Goal: Navigation & Orientation: Find specific page/section

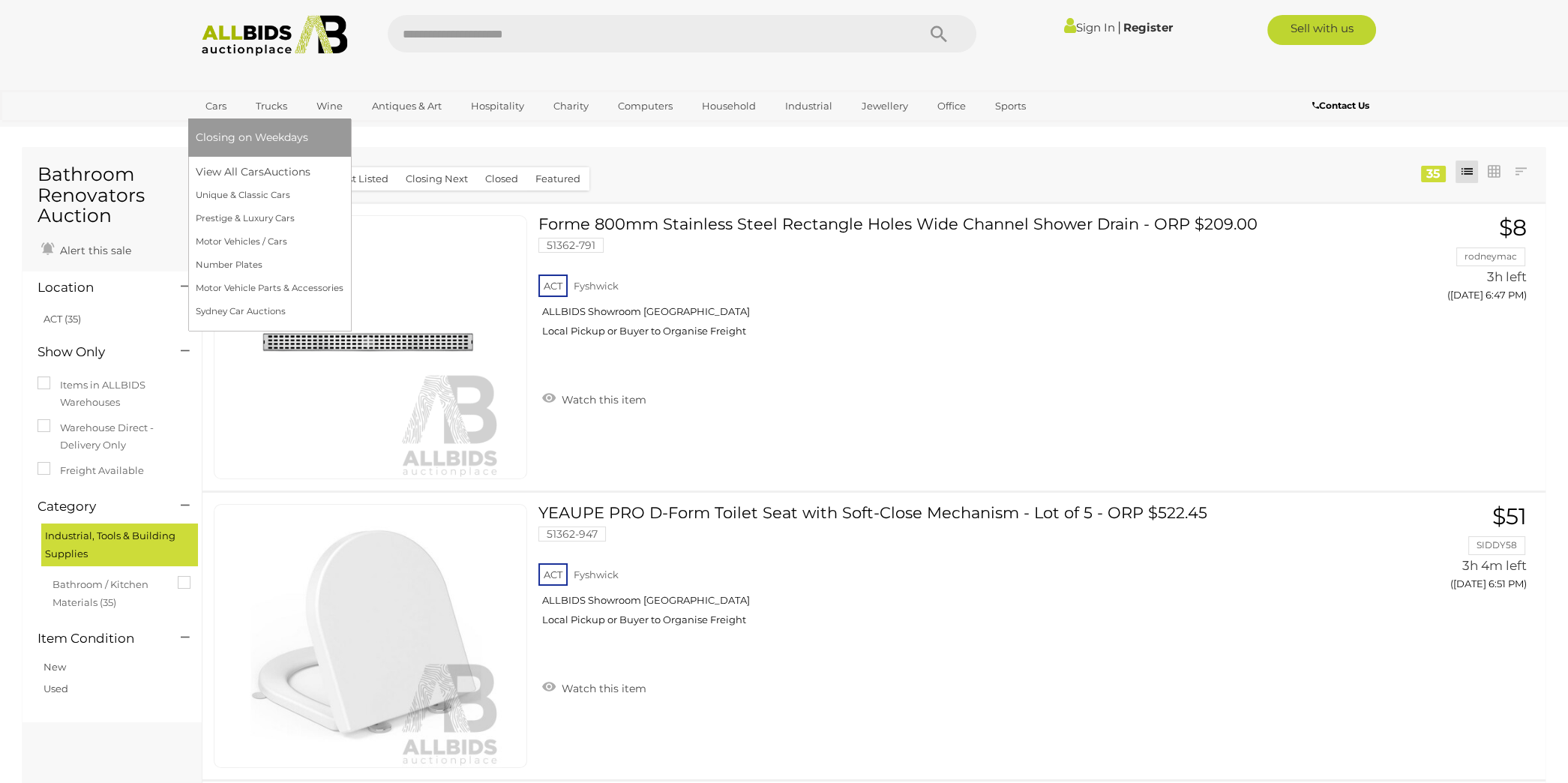
click at [217, 109] on link "Cars" at bounding box center [216, 106] width 41 height 25
click at [227, 135] on span "Closing on Weekdays" at bounding box center [252, 137] width 113 height 13
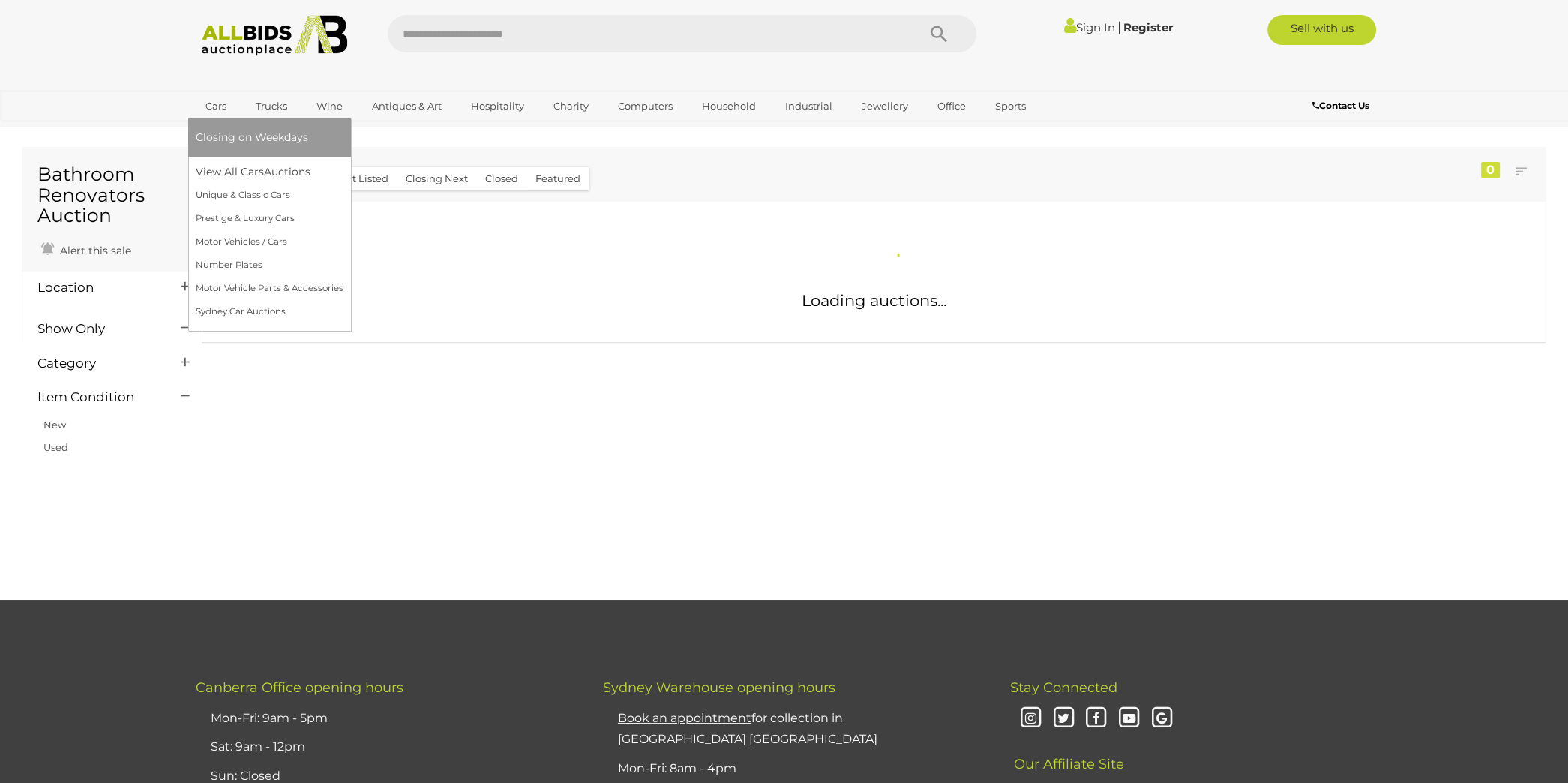
click at [213, 101] on link "Cars" at bounding box center [216, 106] width 41 height 25
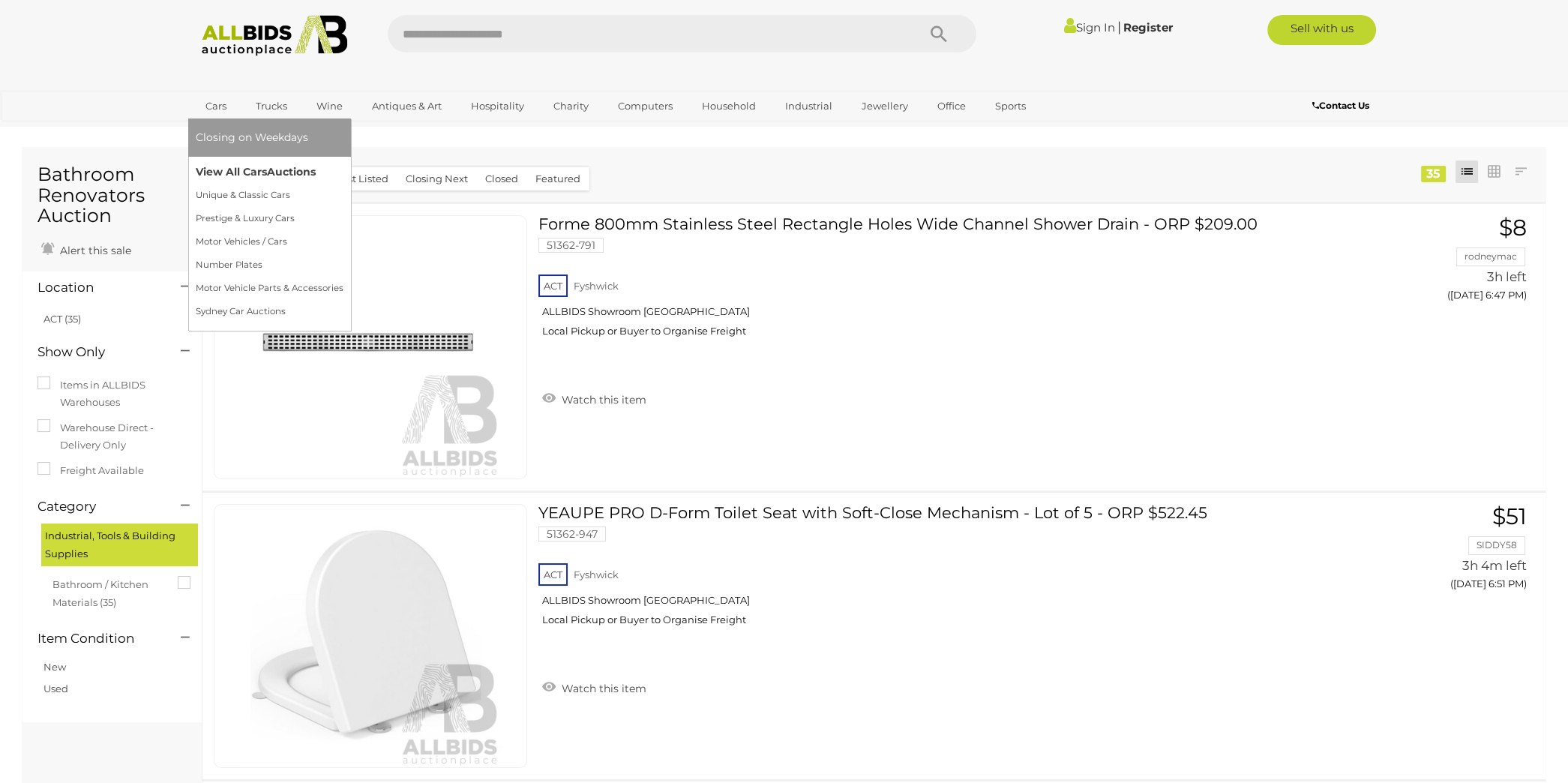
click at [232, 170] on link "View All Cars Auctions" at bounding box center [269, 172] width 147 height 23
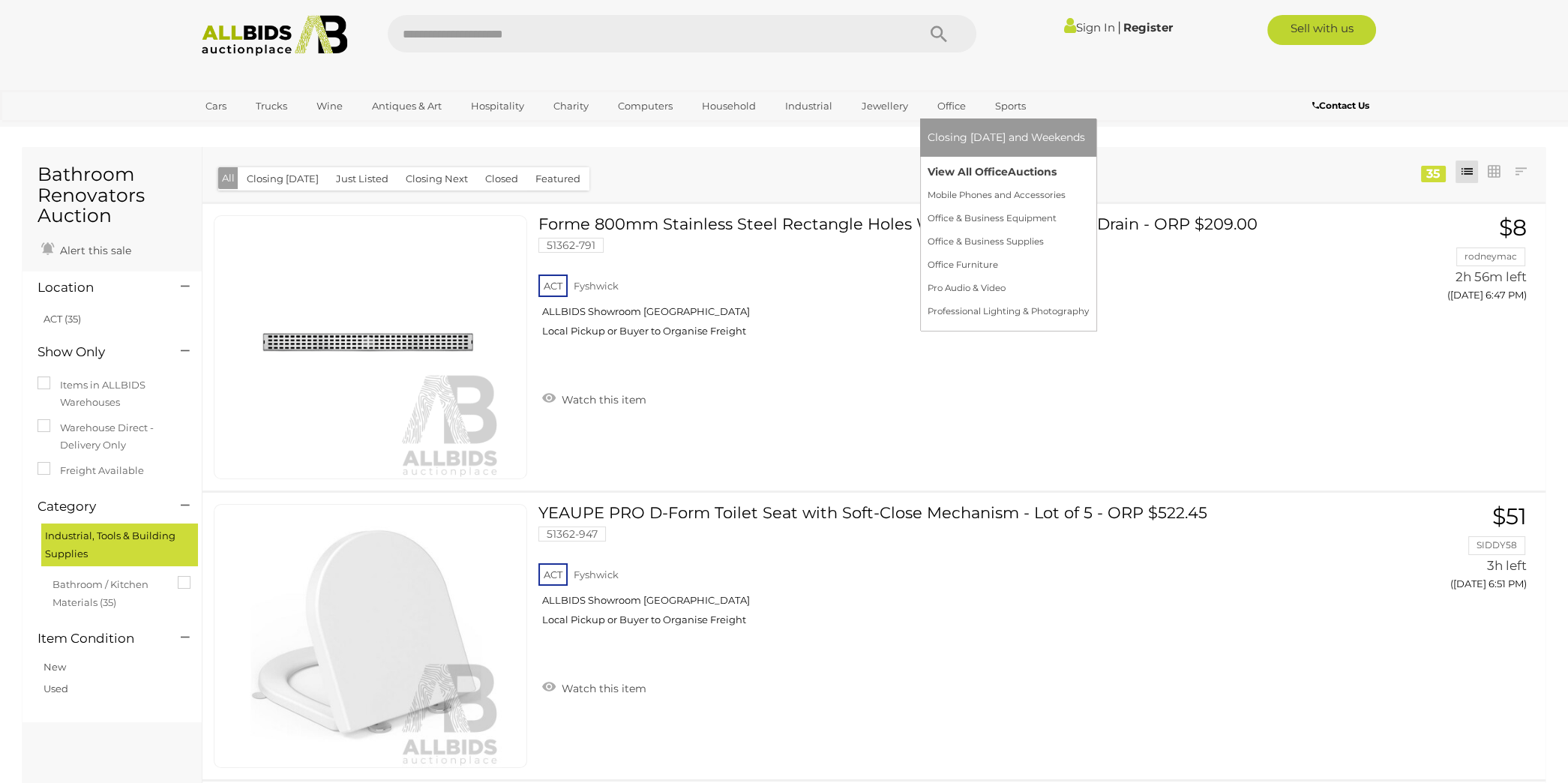
click at [958, 171] on link "View All Office Auctions" at bounding box center [1008, 172] width 161 height 23
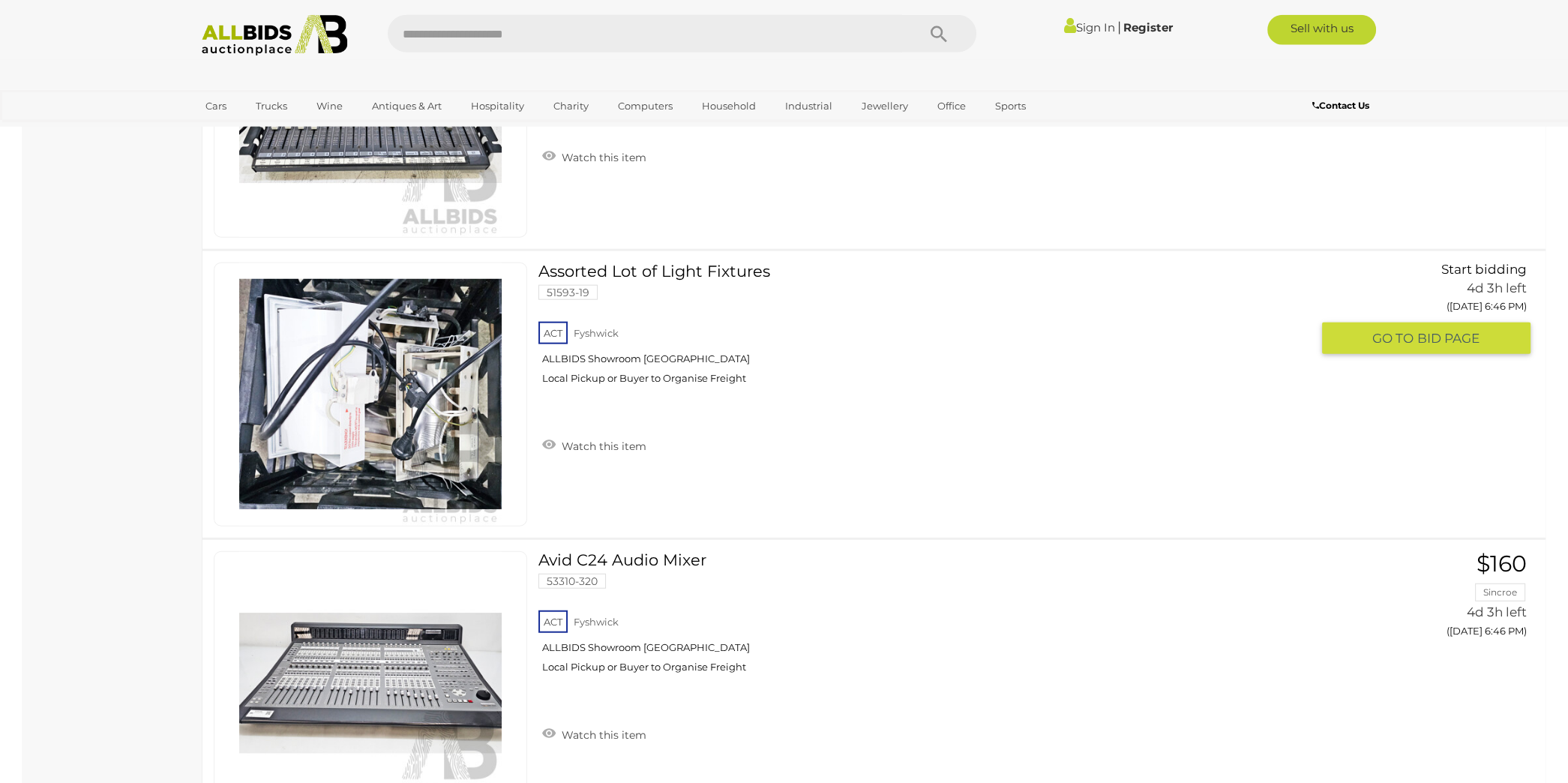
scroll to position [6218, 0]
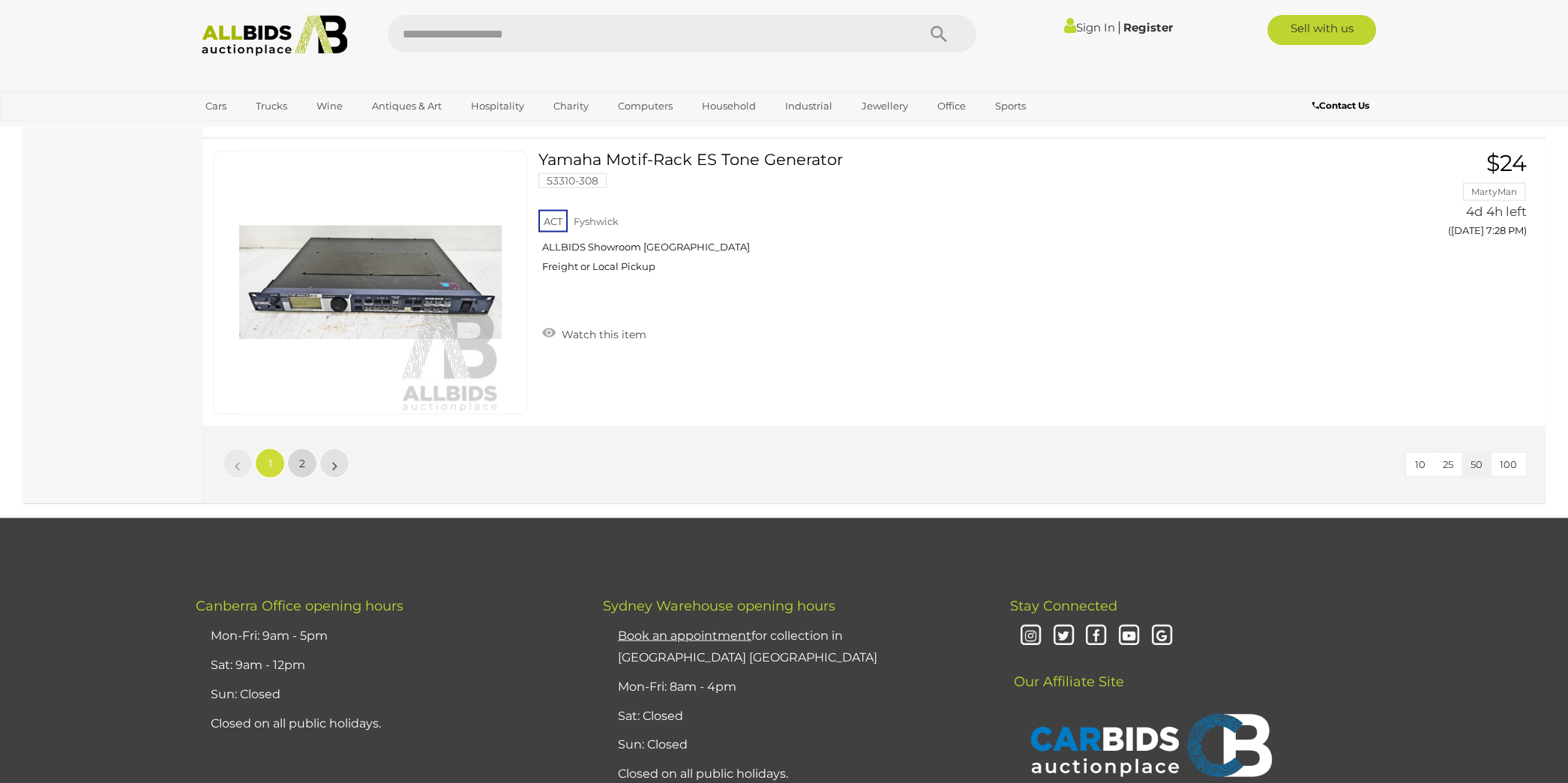
click at [306, 448] on link "2" at bounding box center [302, 463] width 30 height 30
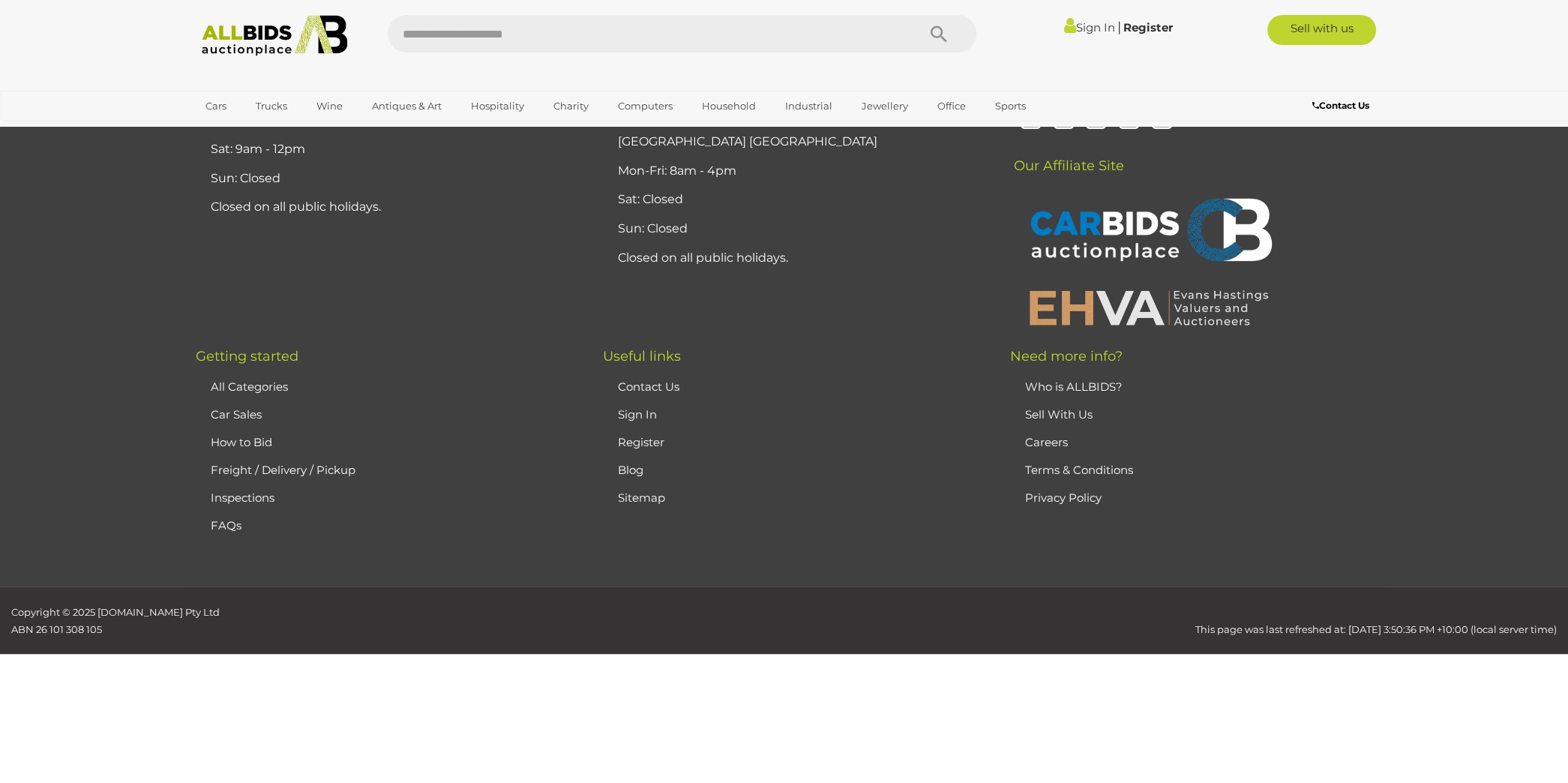
scroll to position [175, 0]
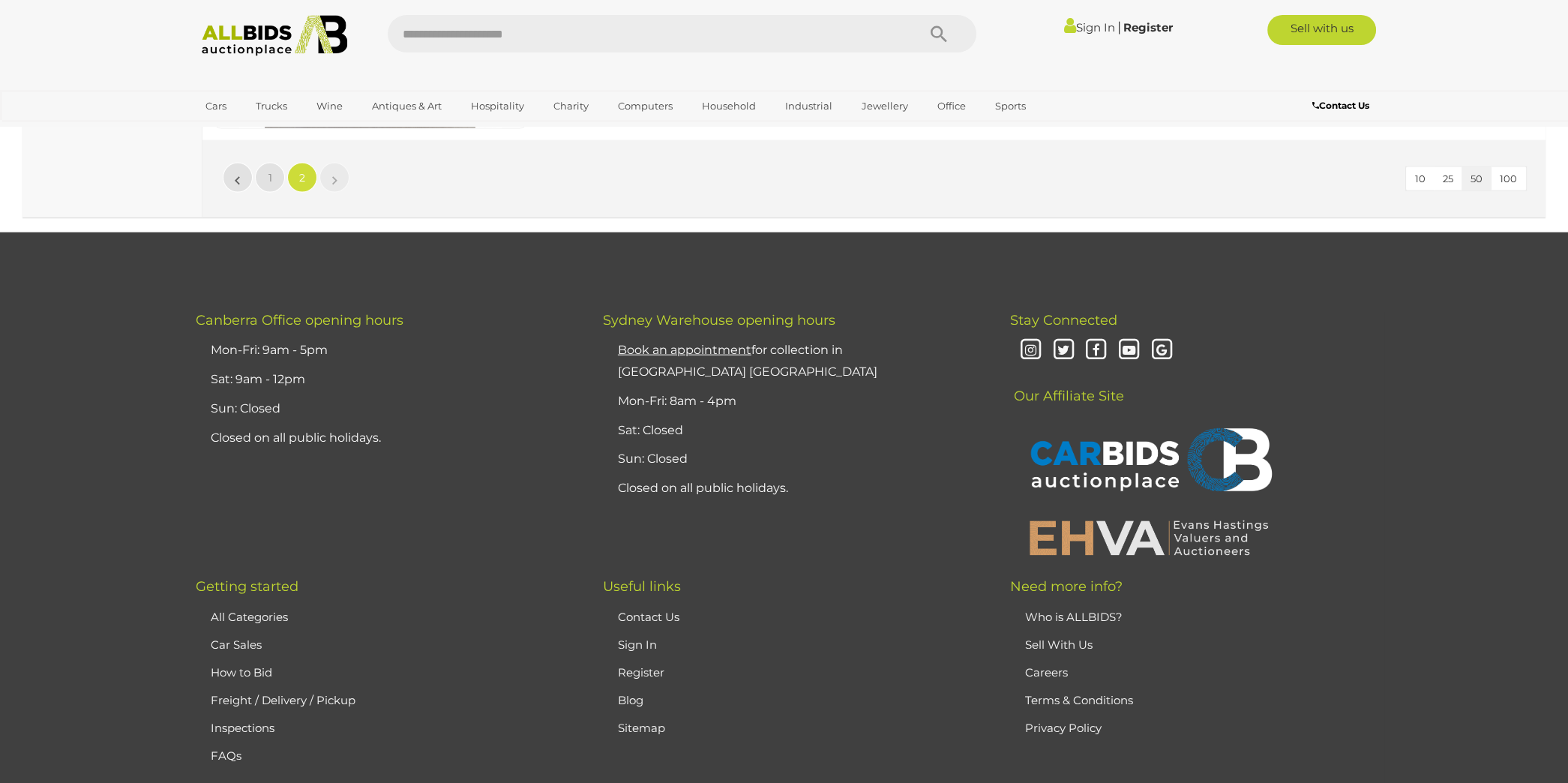
scroll to position [5685, 0]
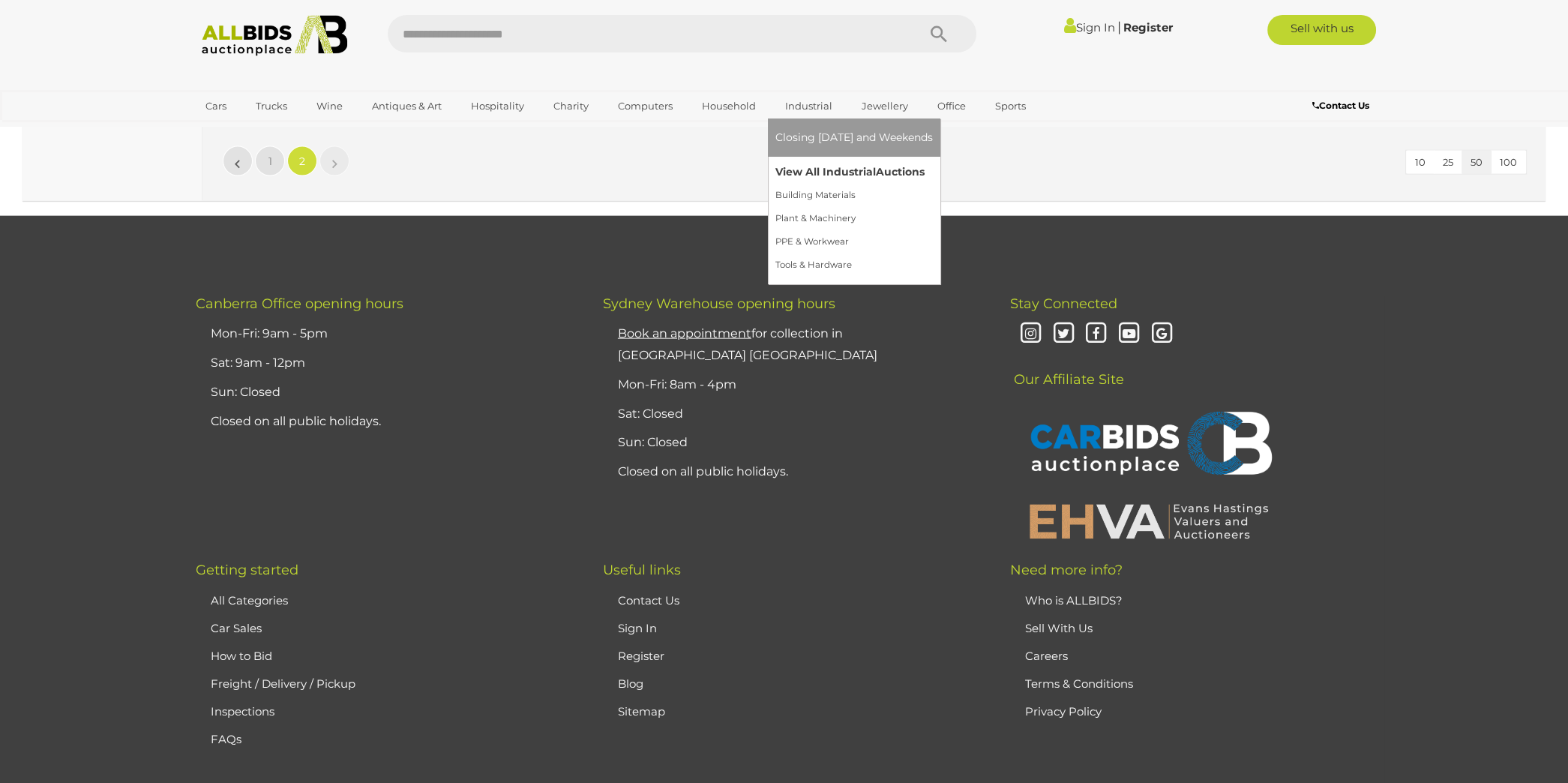
click at [798, 172] on link "View All Industrial Auctions" at bounding box center [854, 172] width 158 height 23
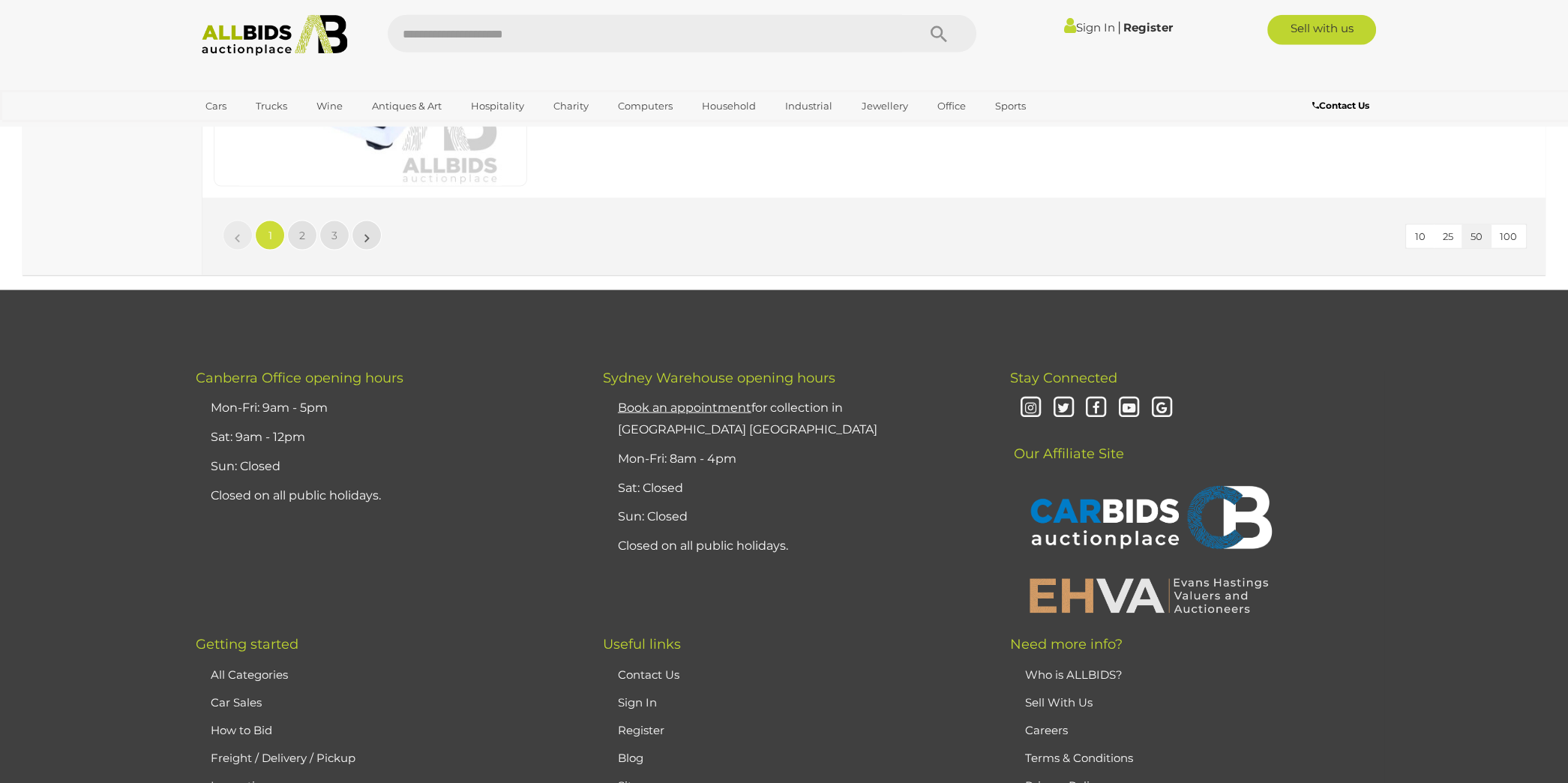
scroll to position [14562, 0]
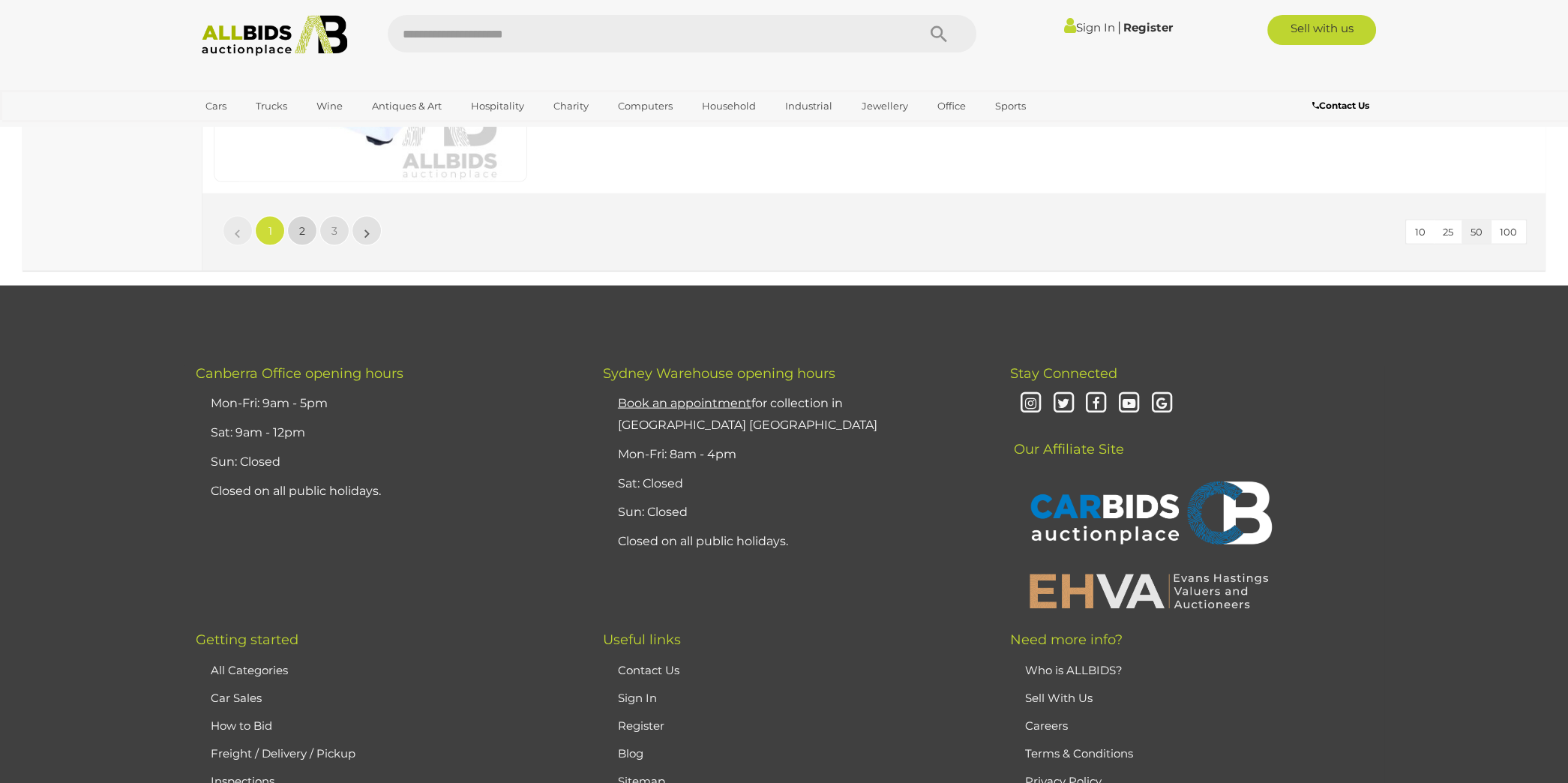
click at [304, 224] on span "2" at bounding box center [302, 230] width 6 height 13
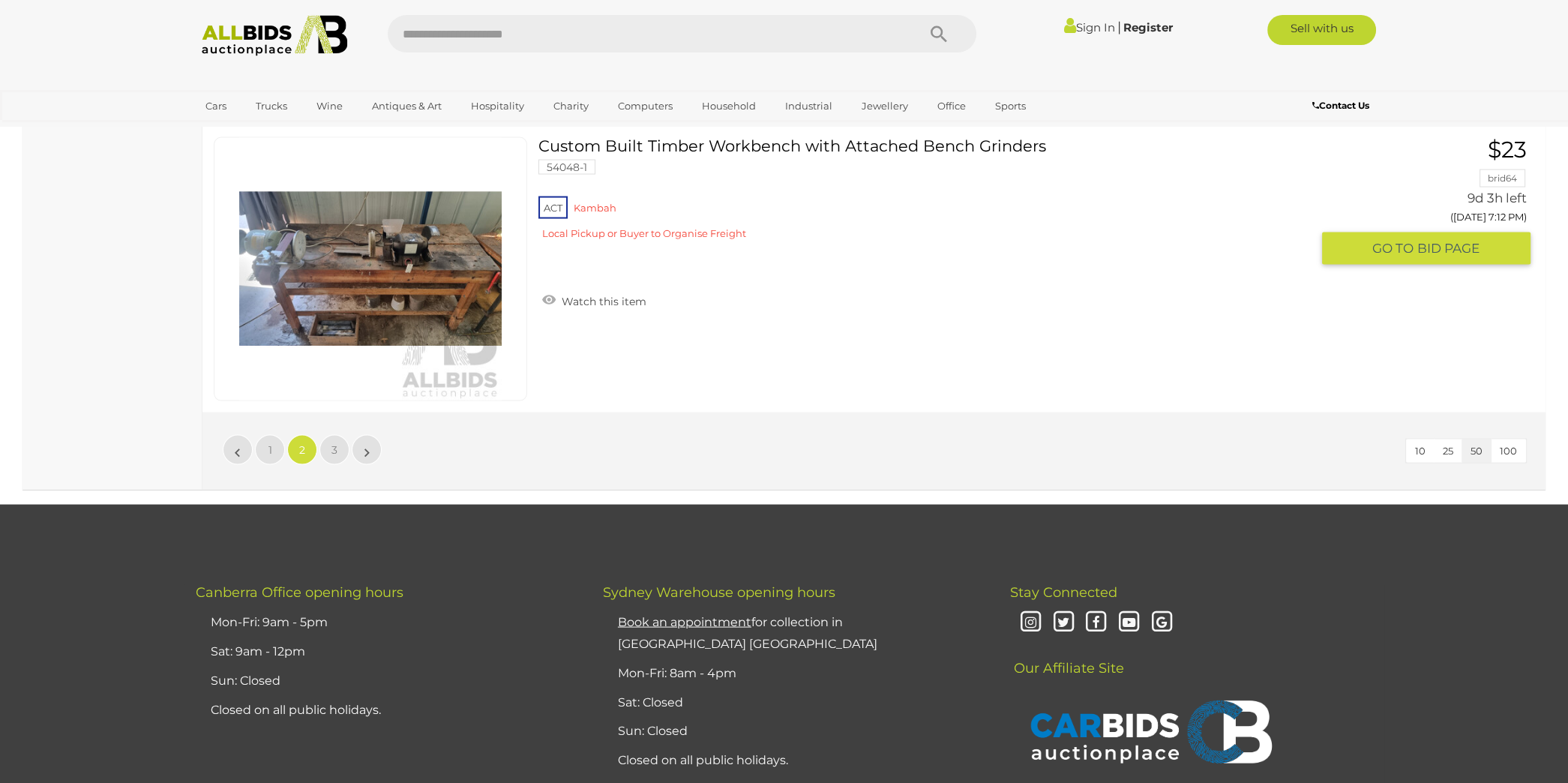
scroll to position [14422, 0]
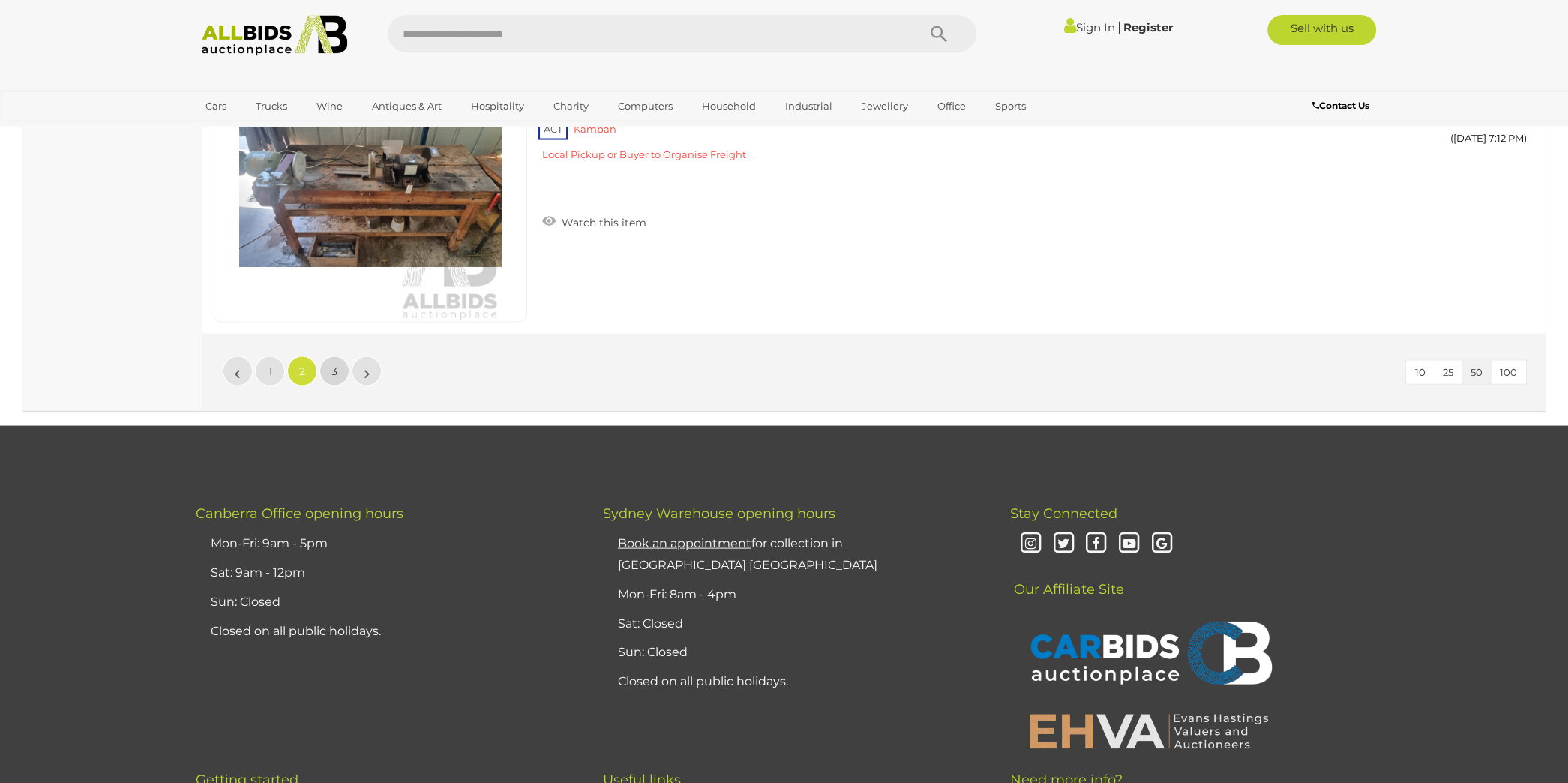
click at [332, 364] on span "3" at bounding box center [334, 370] width 6 height 13
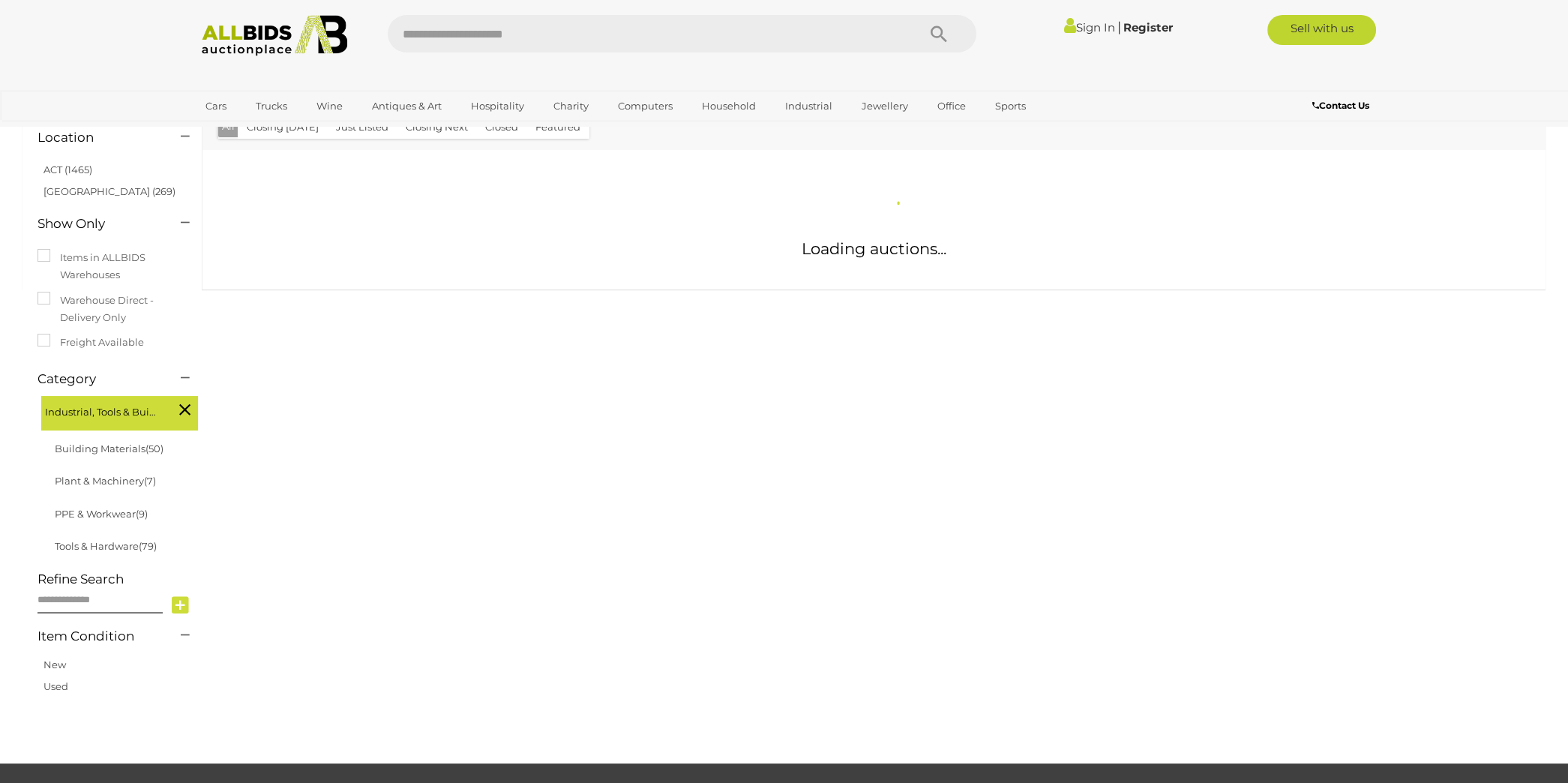
scroll to position [96, 0]
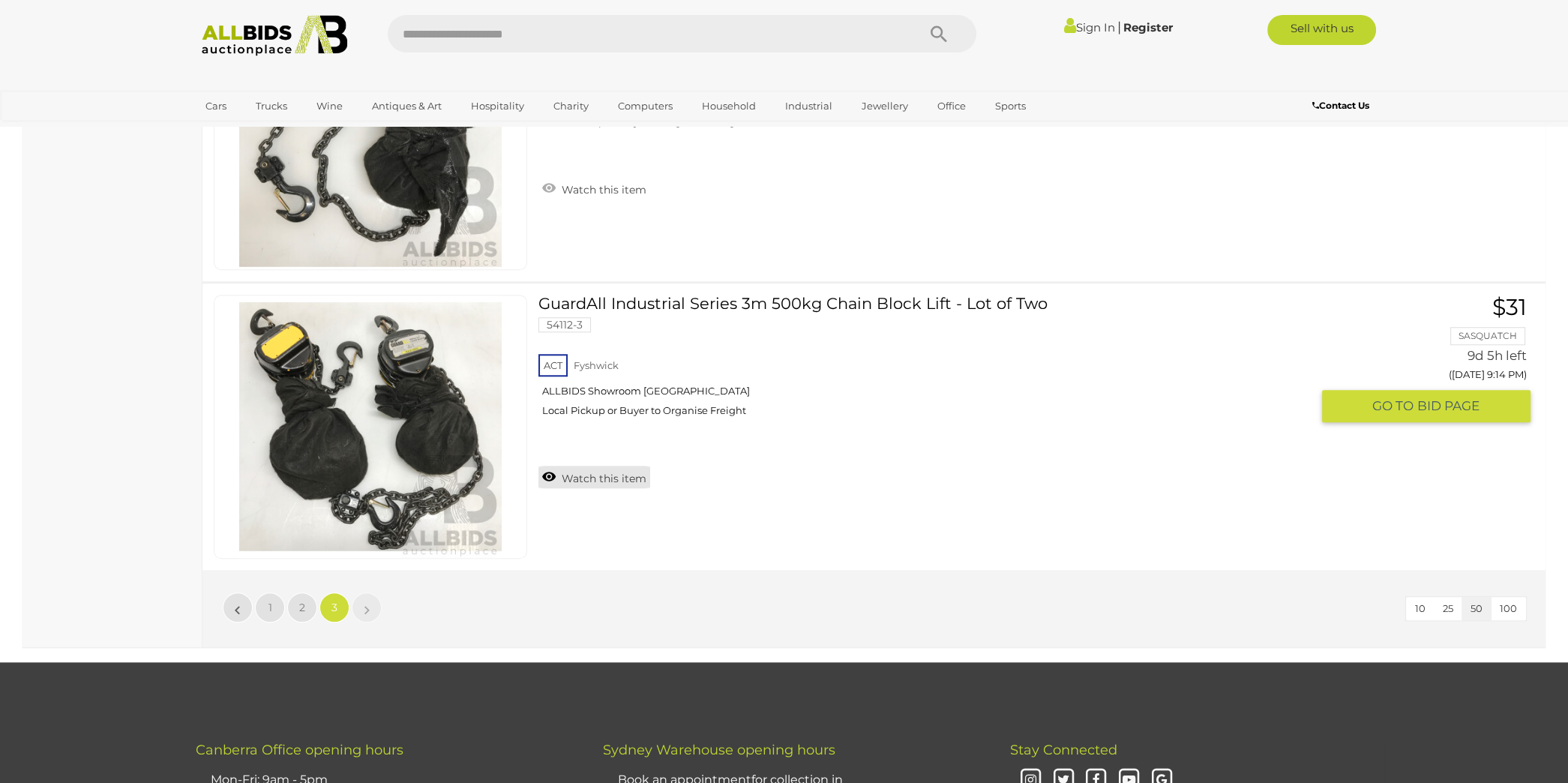
scroll to position [10644, 0]
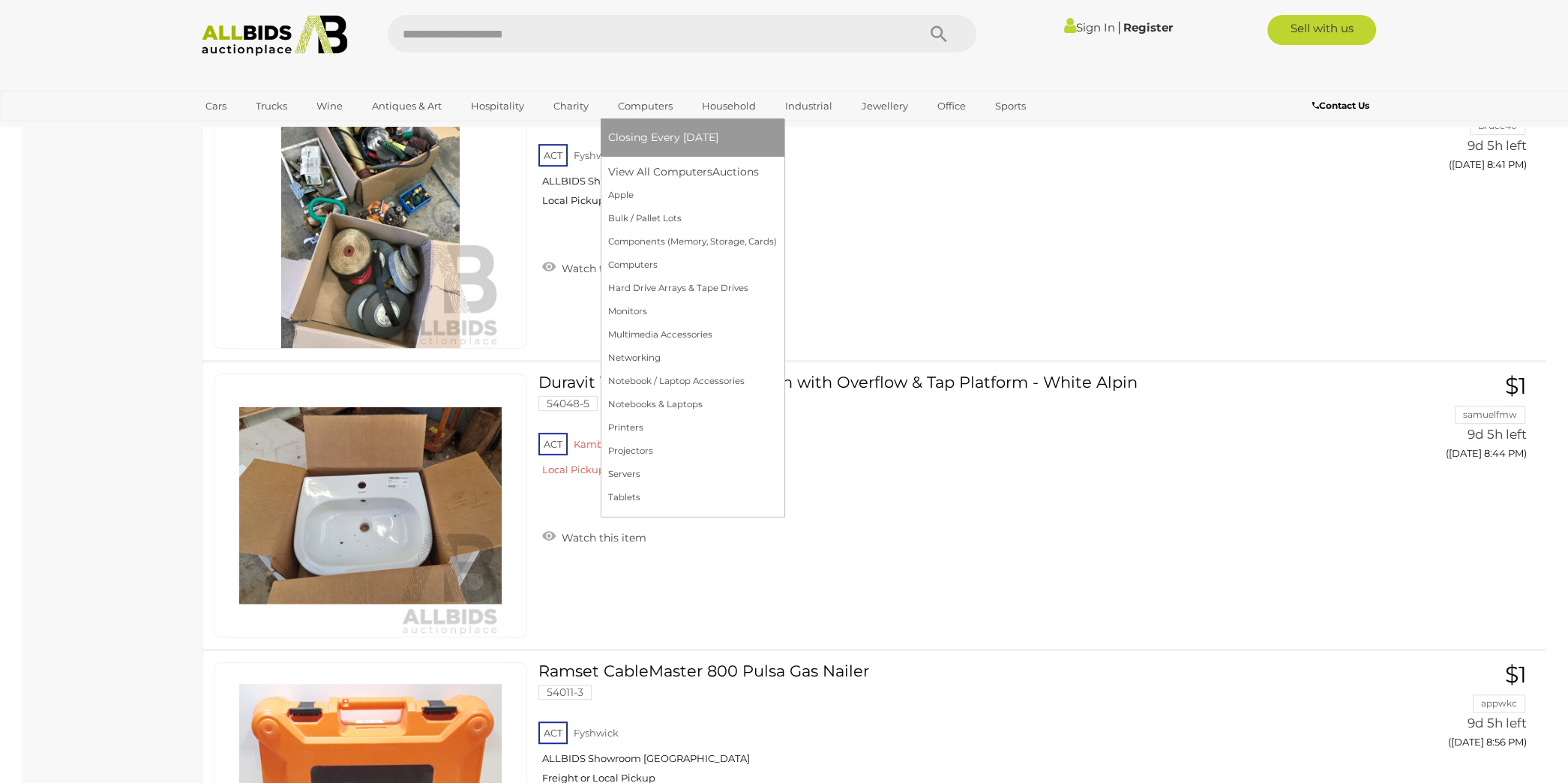
click at [647, 109] on link "Computers" at bounding box center [646, 106] width 74 height 25
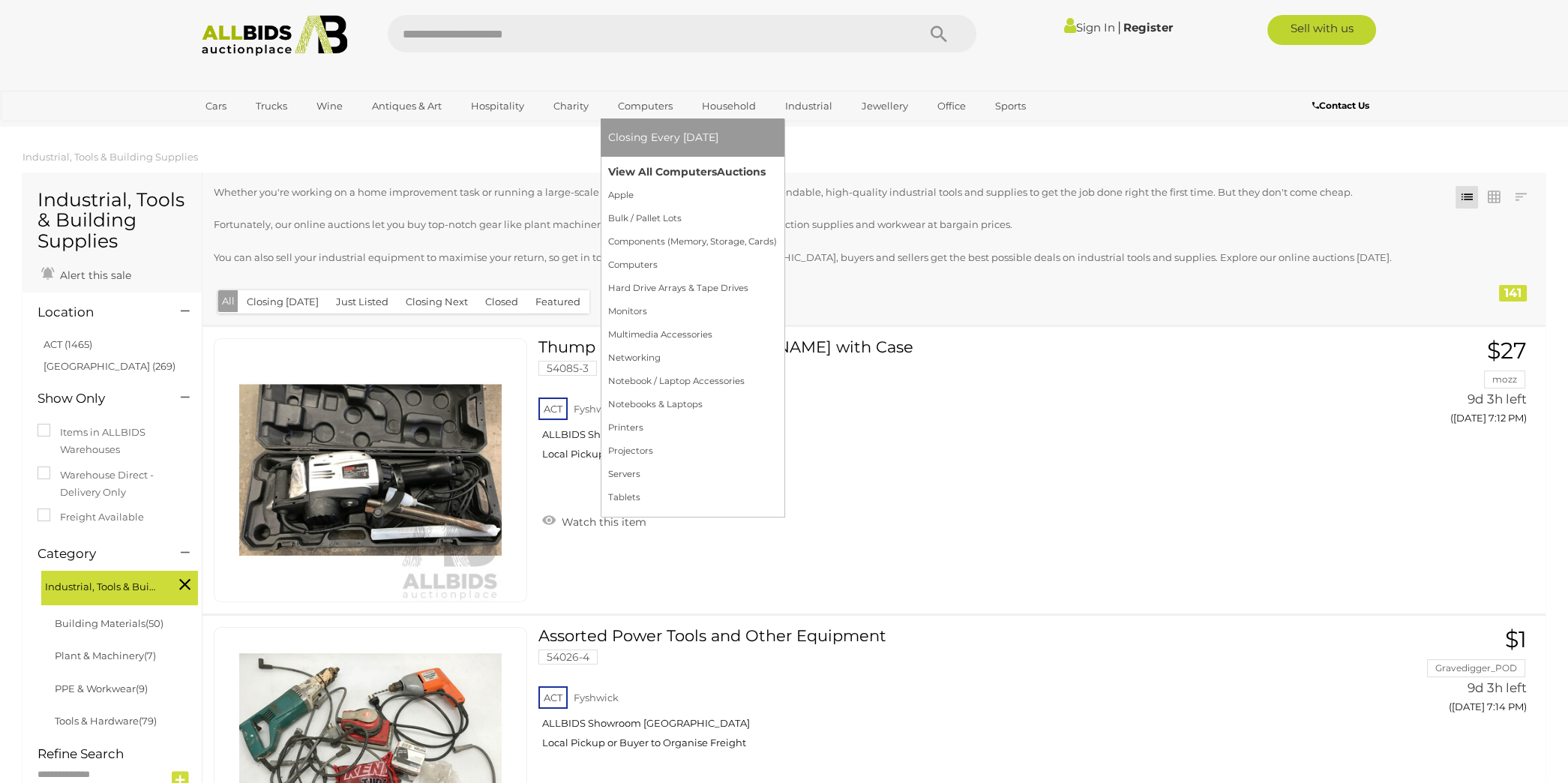
click at [642, 171] on link "View All Computers Auctions" at bounding box center [692, 172] width 168 height 23
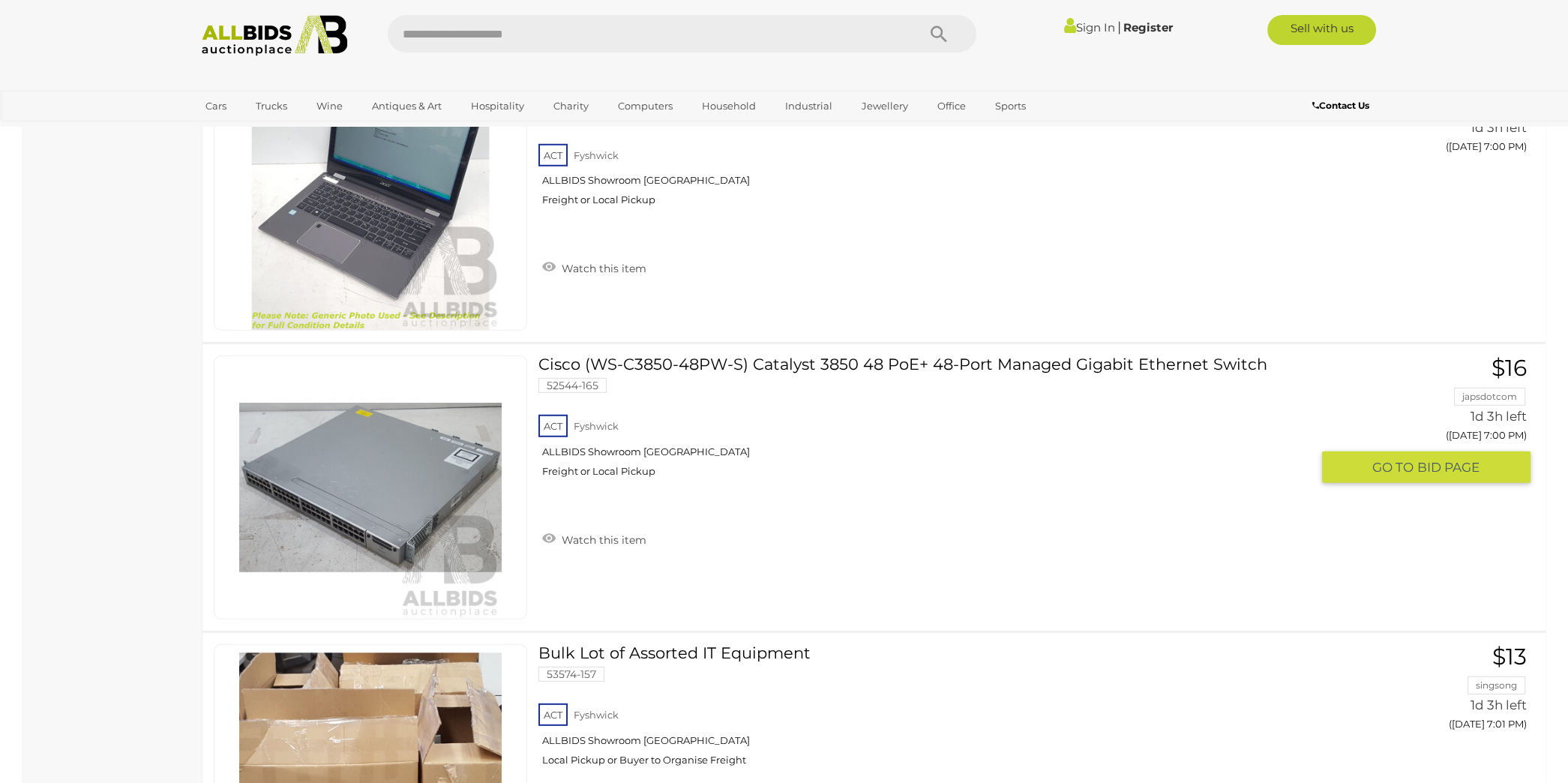
scroll to position [7320, 0]
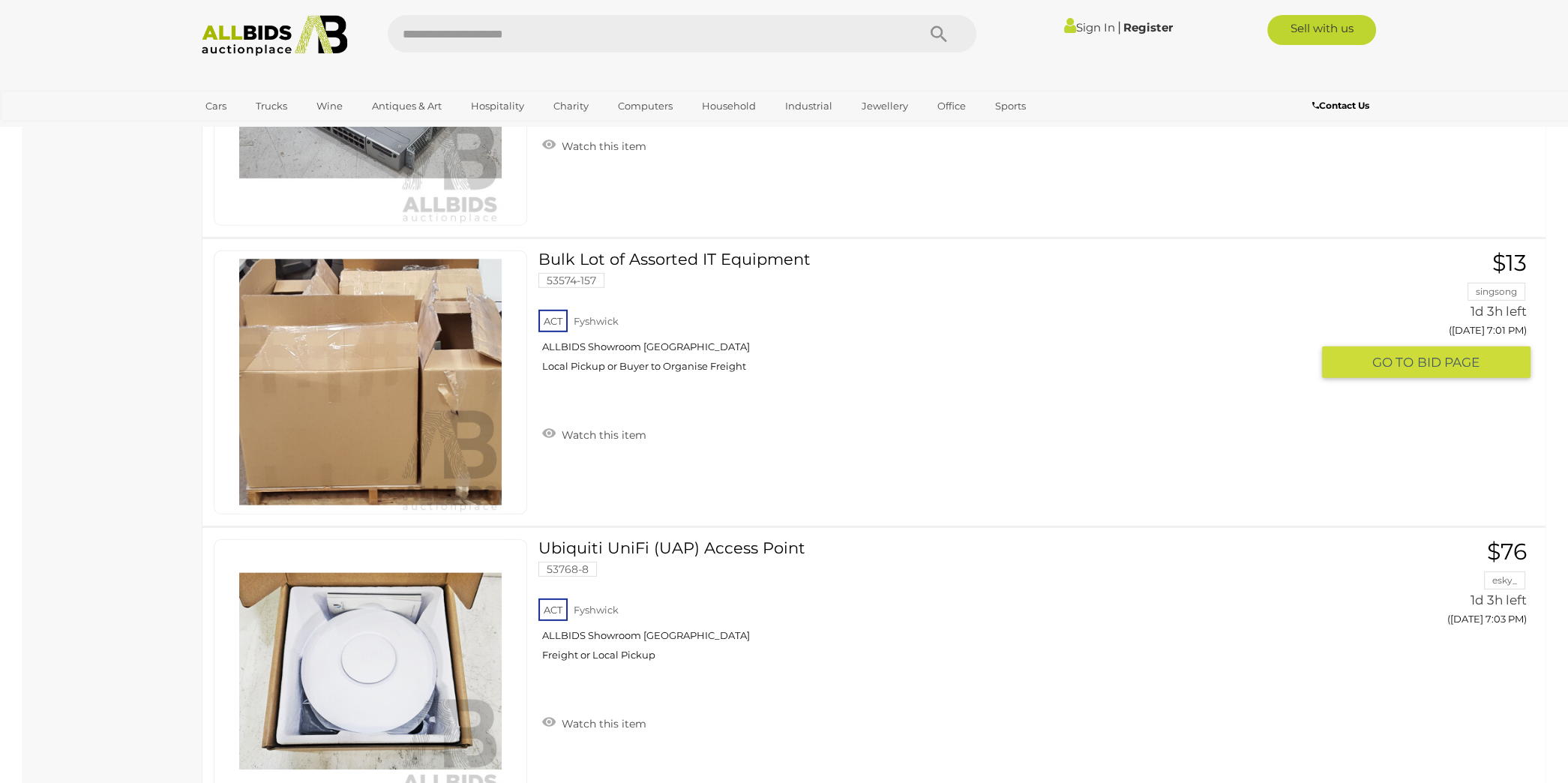
click at [474, 362] on link at bounding box center [370, 382] width 313 height 264
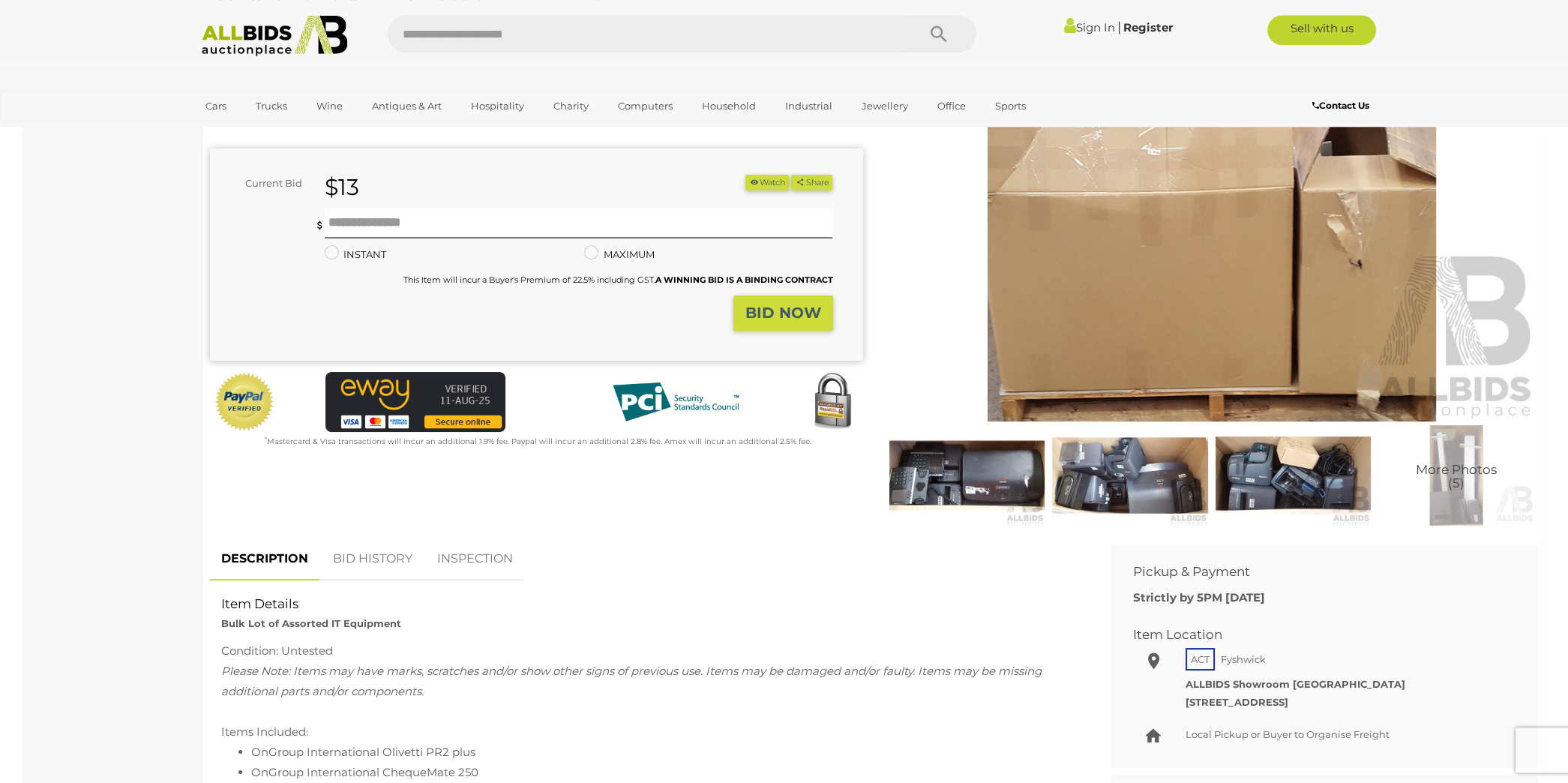
scroll to position [236, 0]
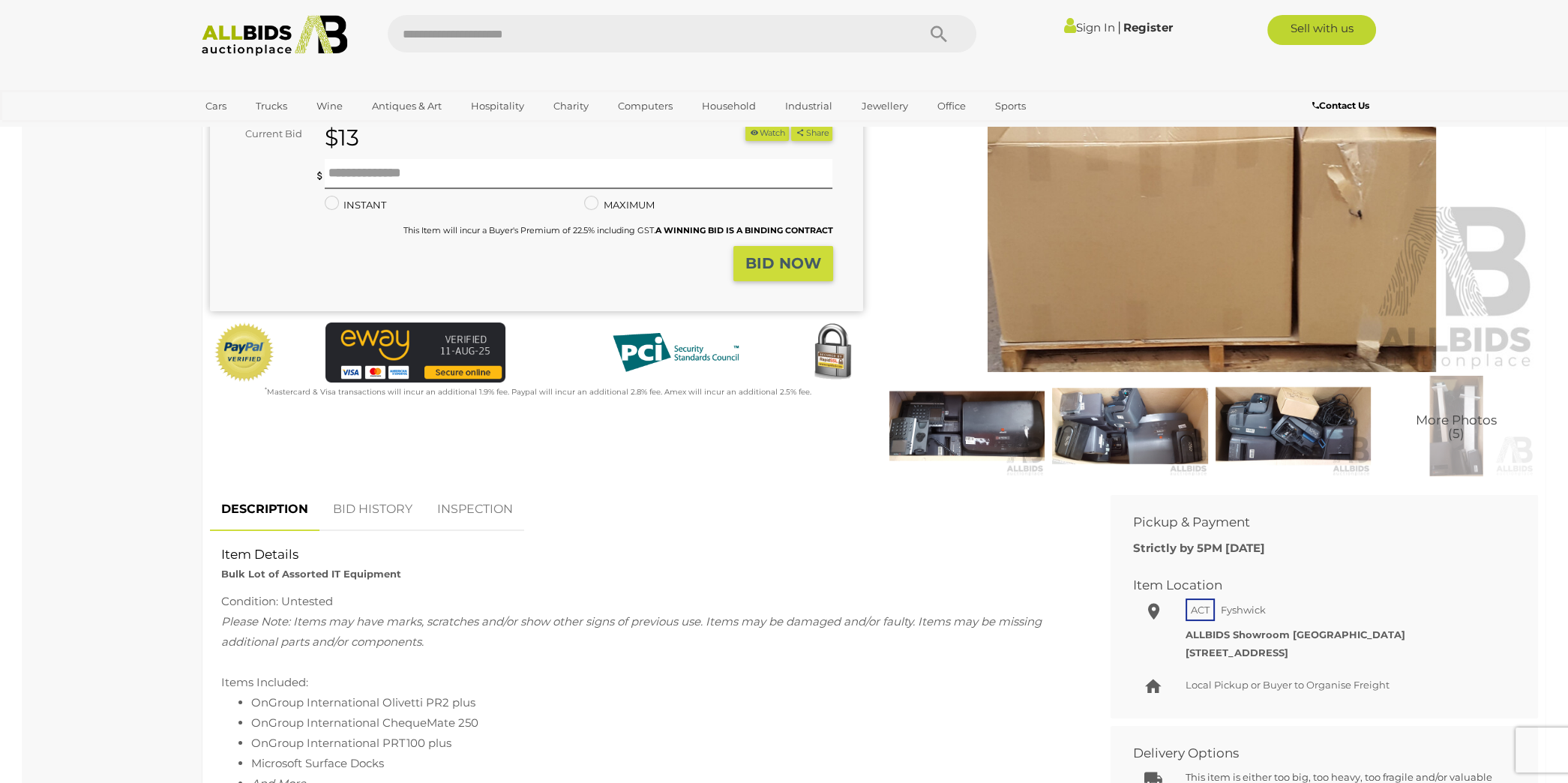
click at [972, 433] on img at bounding box center [967, 426] width 156 height 101
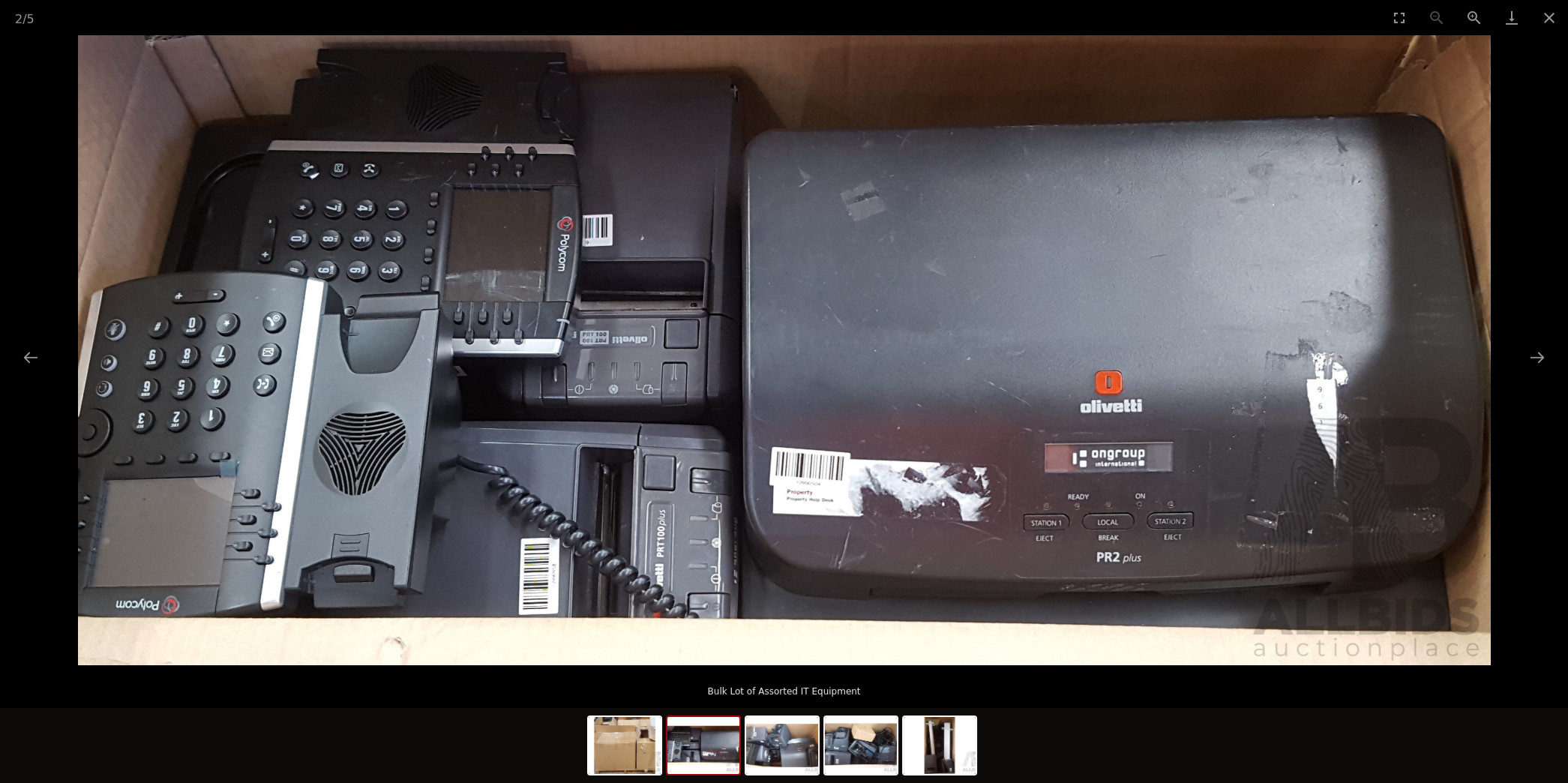
scroll to position [473, 0]
click at [790, 755] on img at bounding box center [782, 745] width 72 height 57
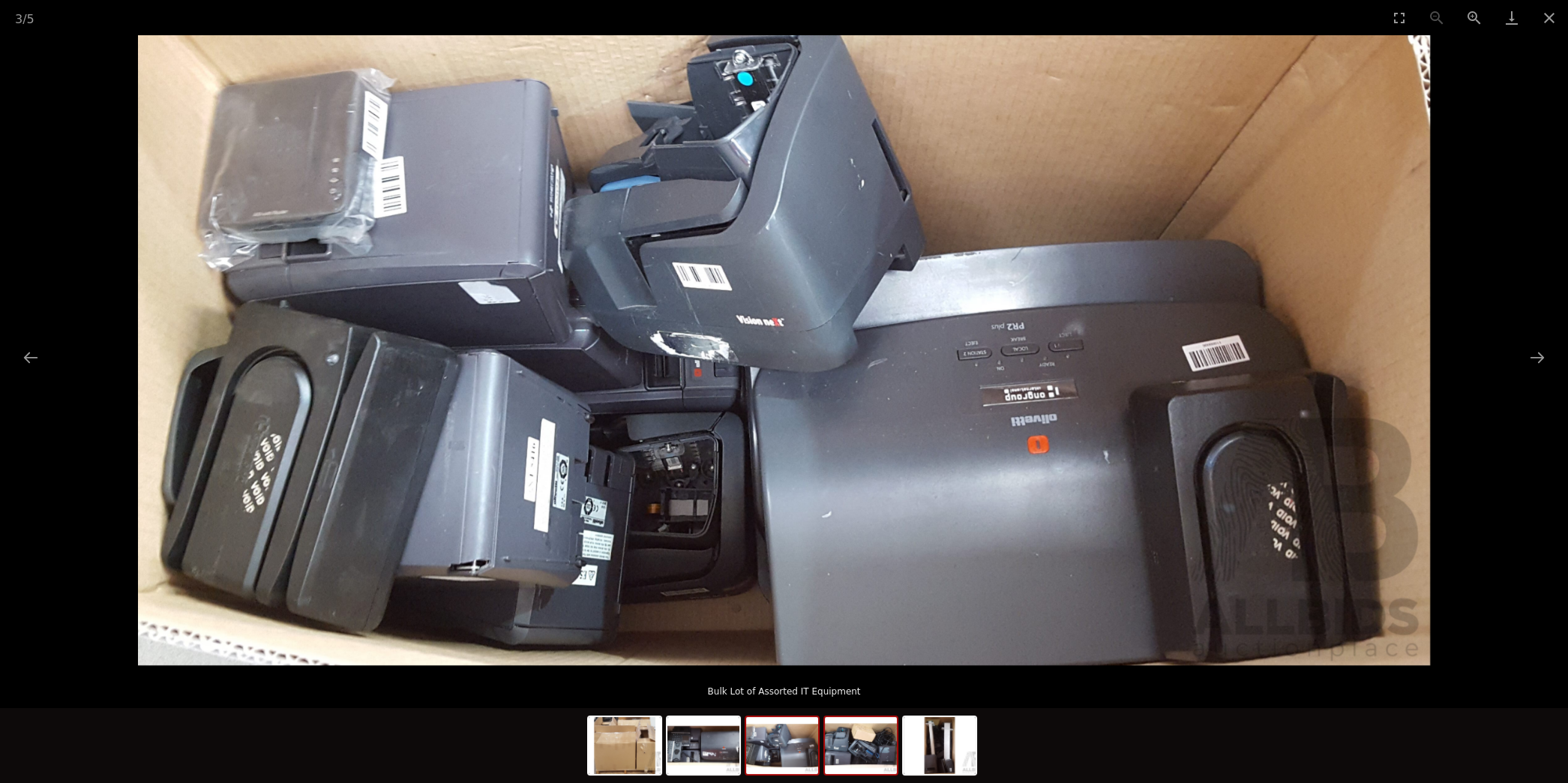
click at [880, 756] on img at bounding box center [861, 745] width 72 height 57
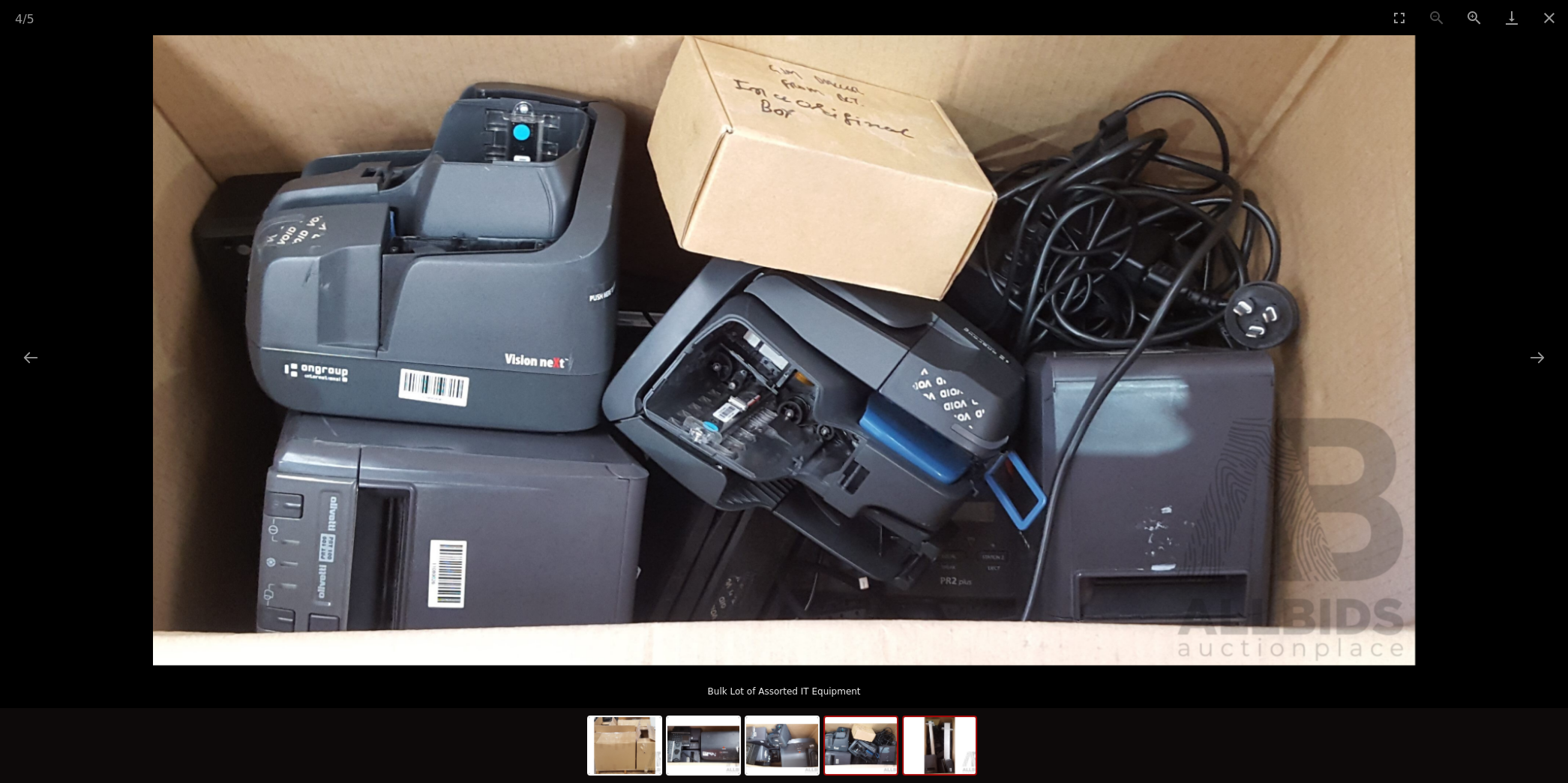
click at [939, 760] on img at bounding box center [939, 745] width 72 height 57
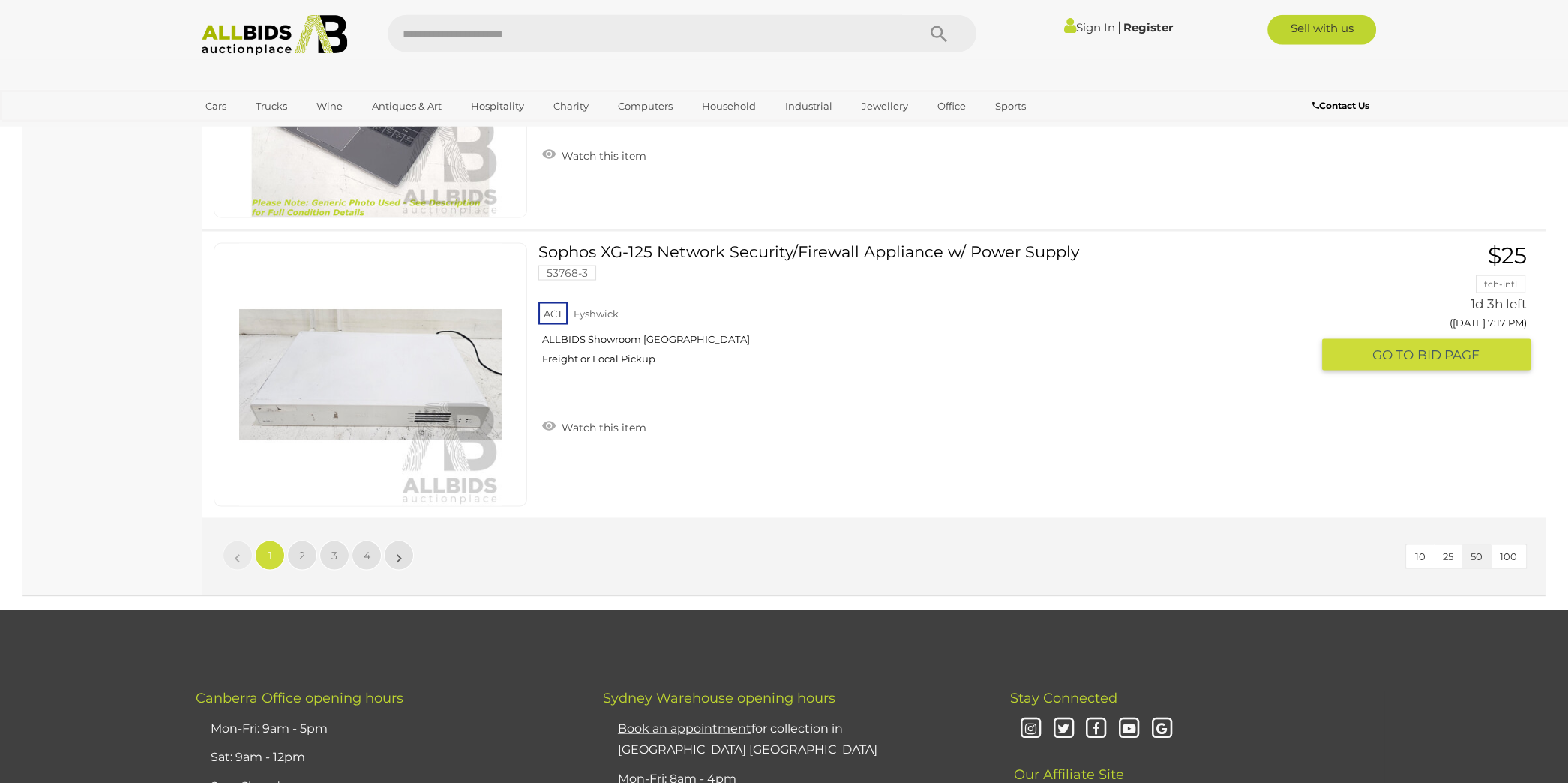
scroll to position [14392, 0]
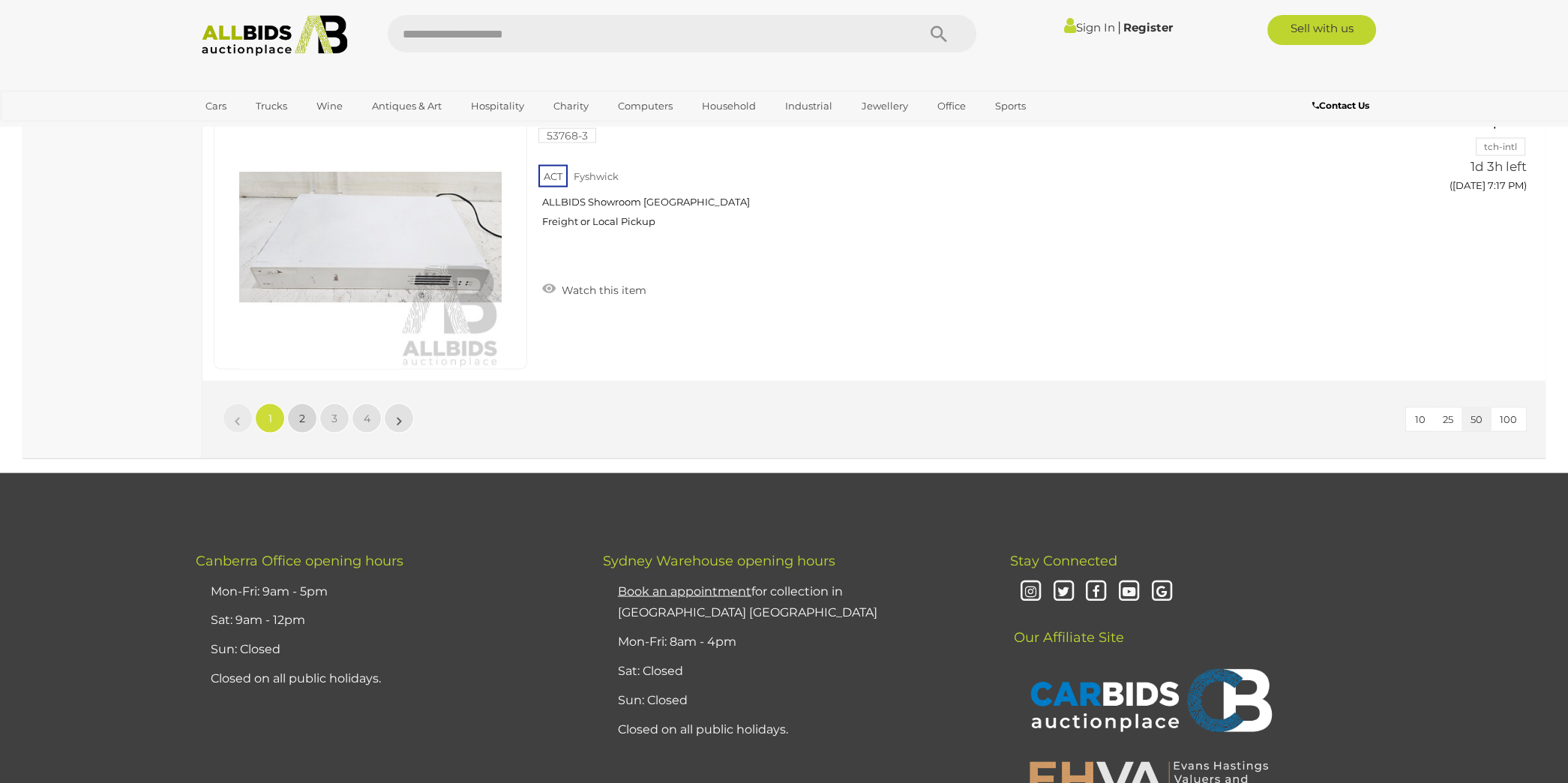
click at [306, 403] on link "2" at bounding box center [302, 418] width 30 height 30
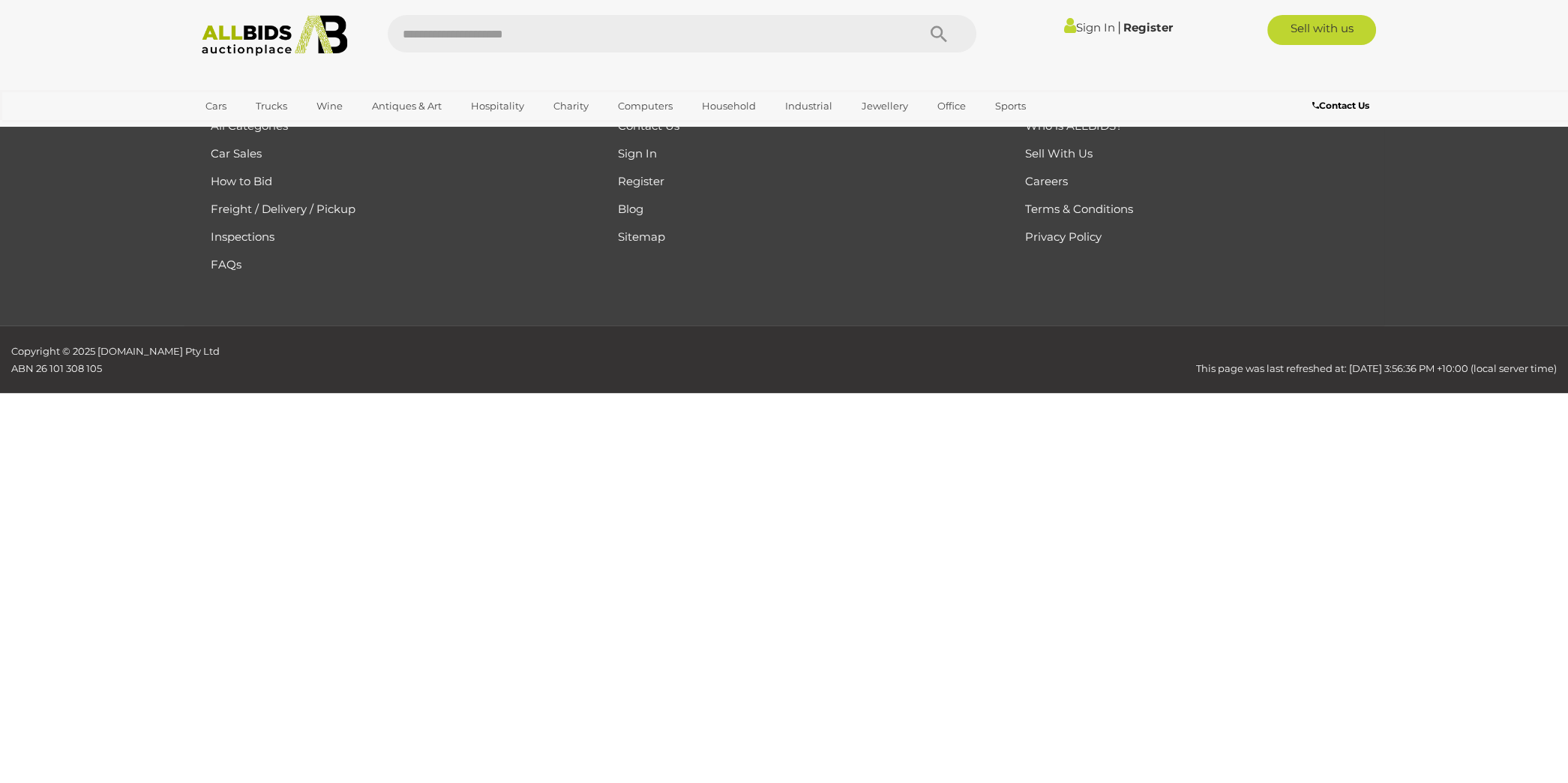
scroll to position [192, 0]
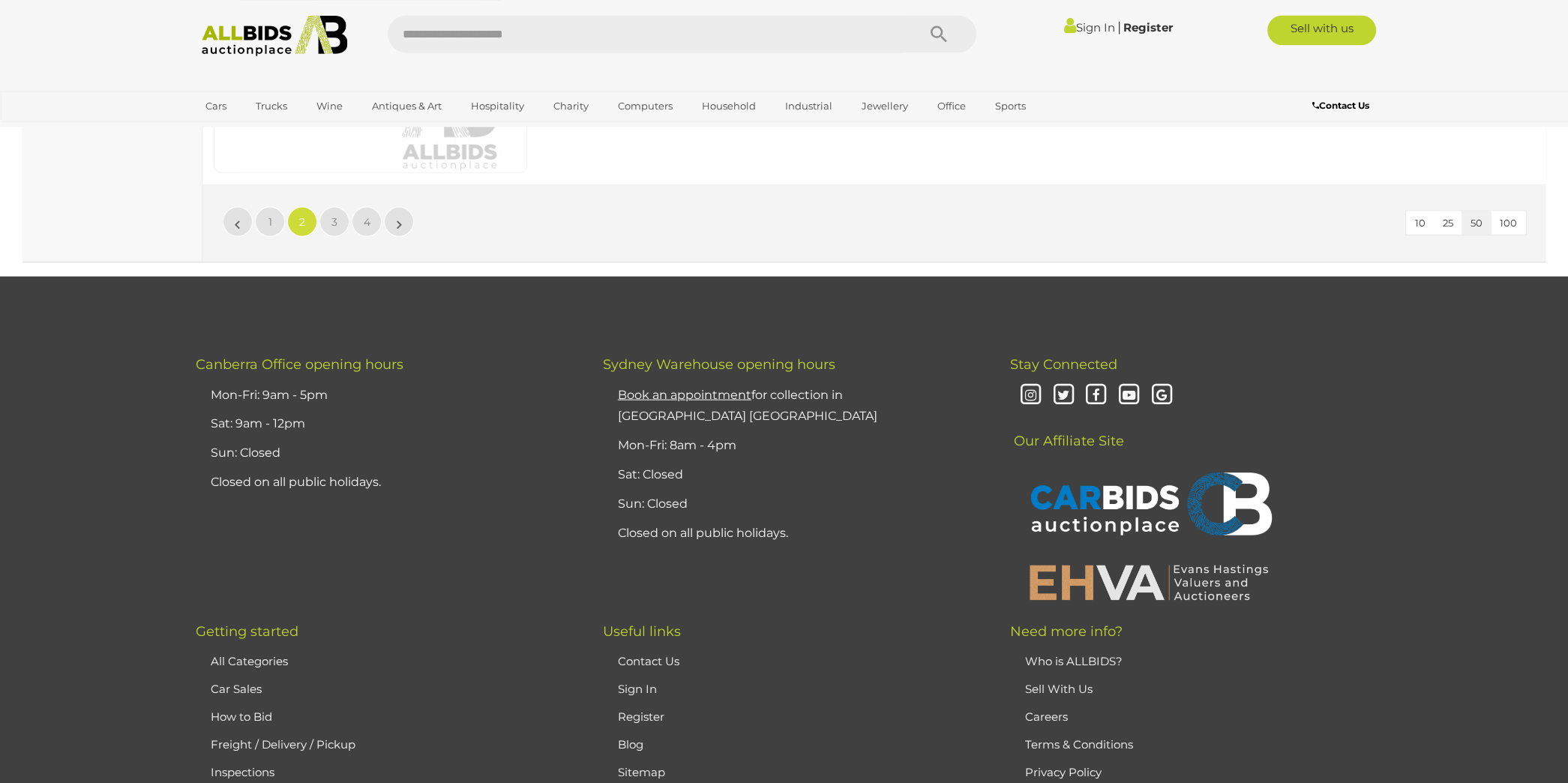
scroll to position [14597, 0]
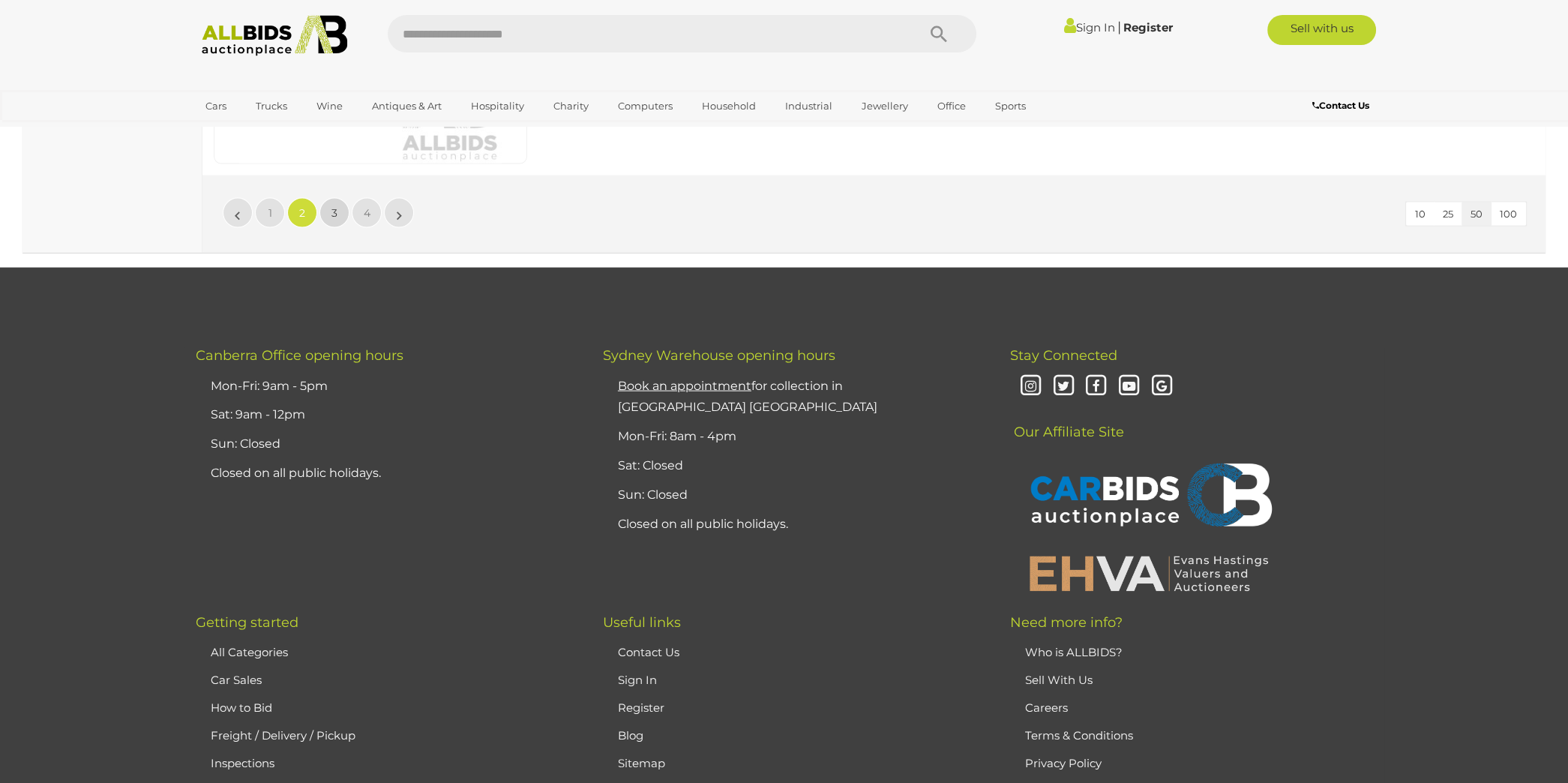
click at [334, 206] on span "3" at bounding box center [334, 213] width 6 height 13
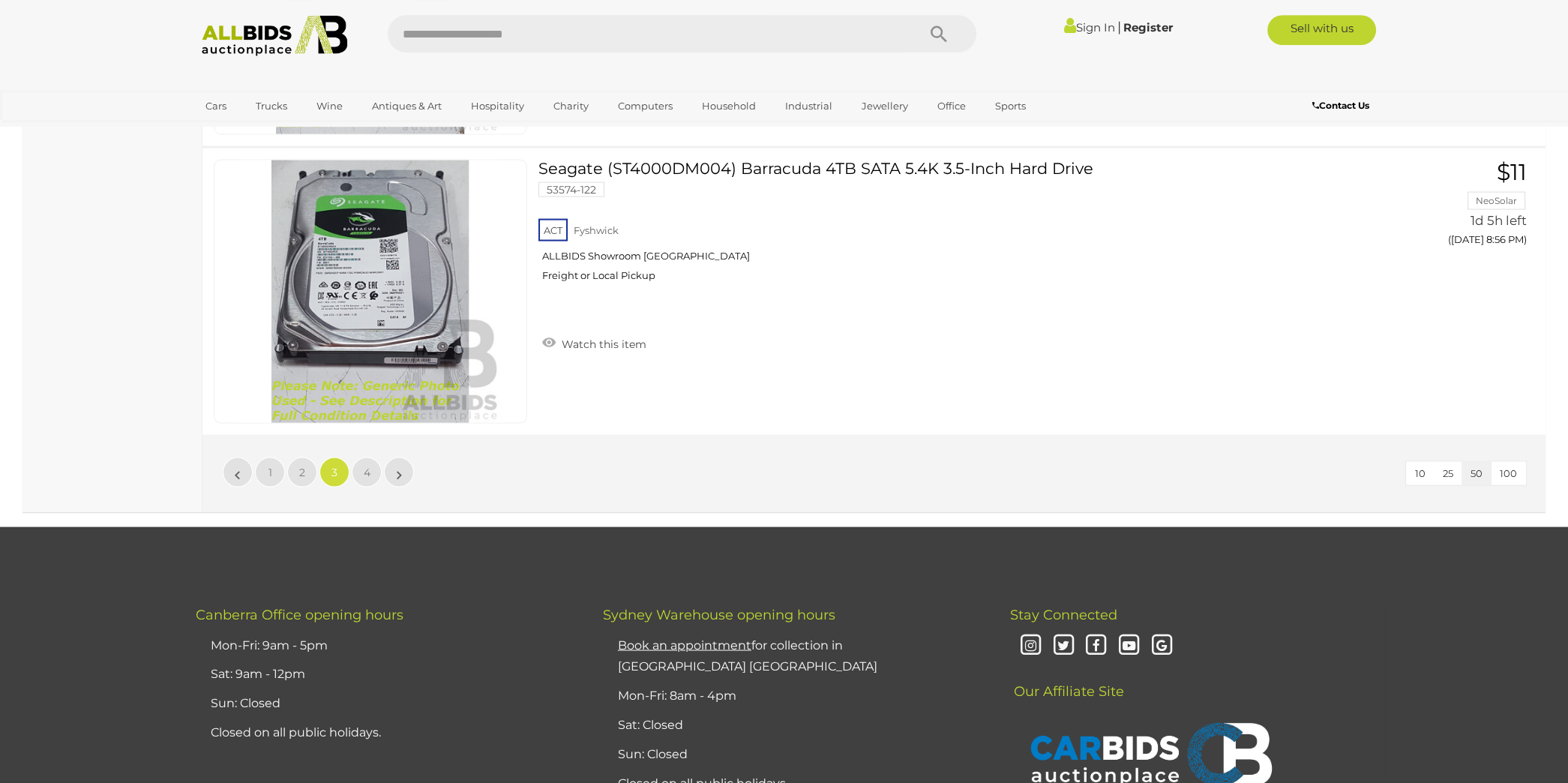
scroll to position [14269, 0]
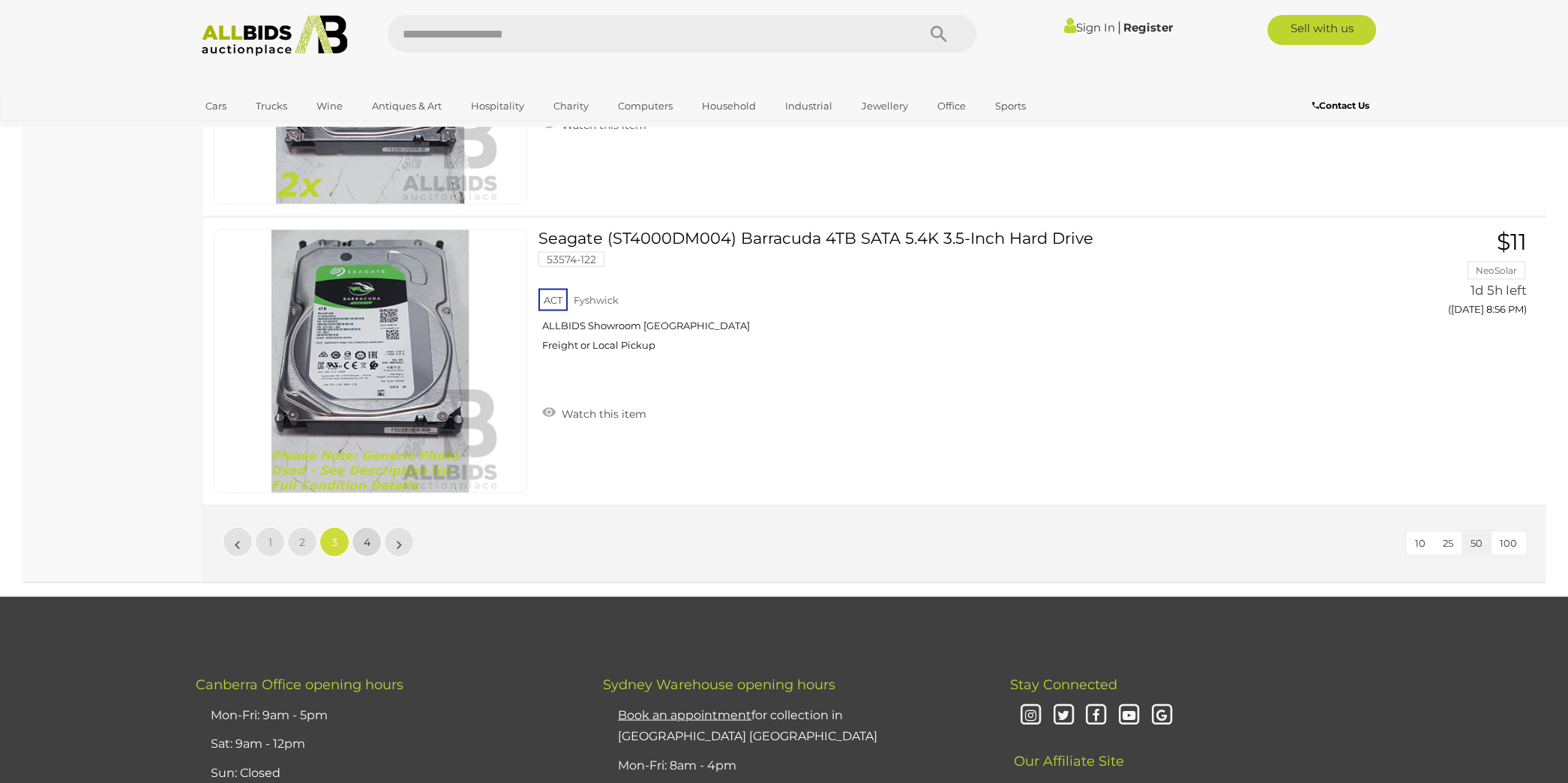
click at [366, 527] on link "4" at bounding box center [367, 542] width 30 height 30
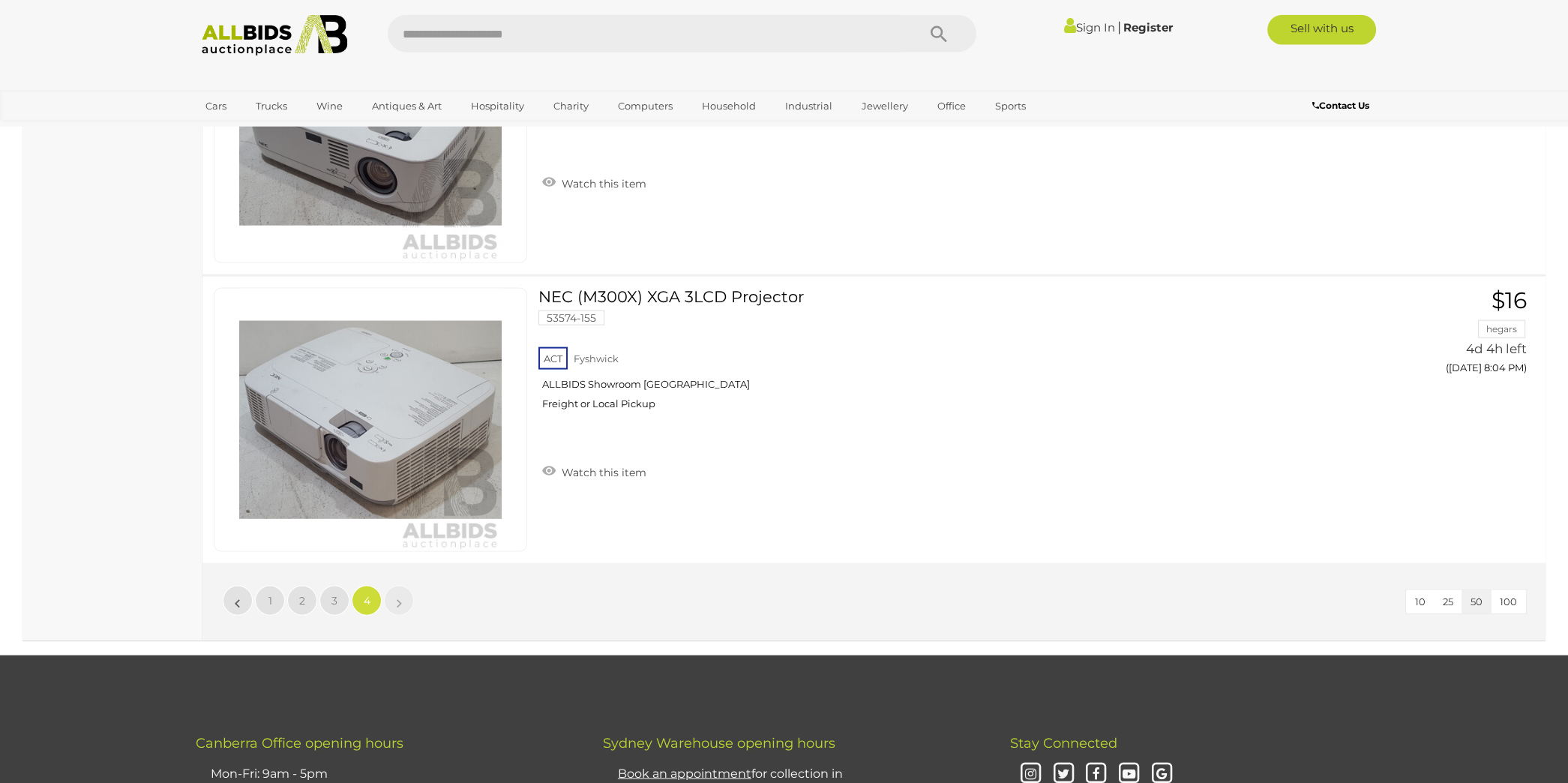
scroll to position [5467, 0]
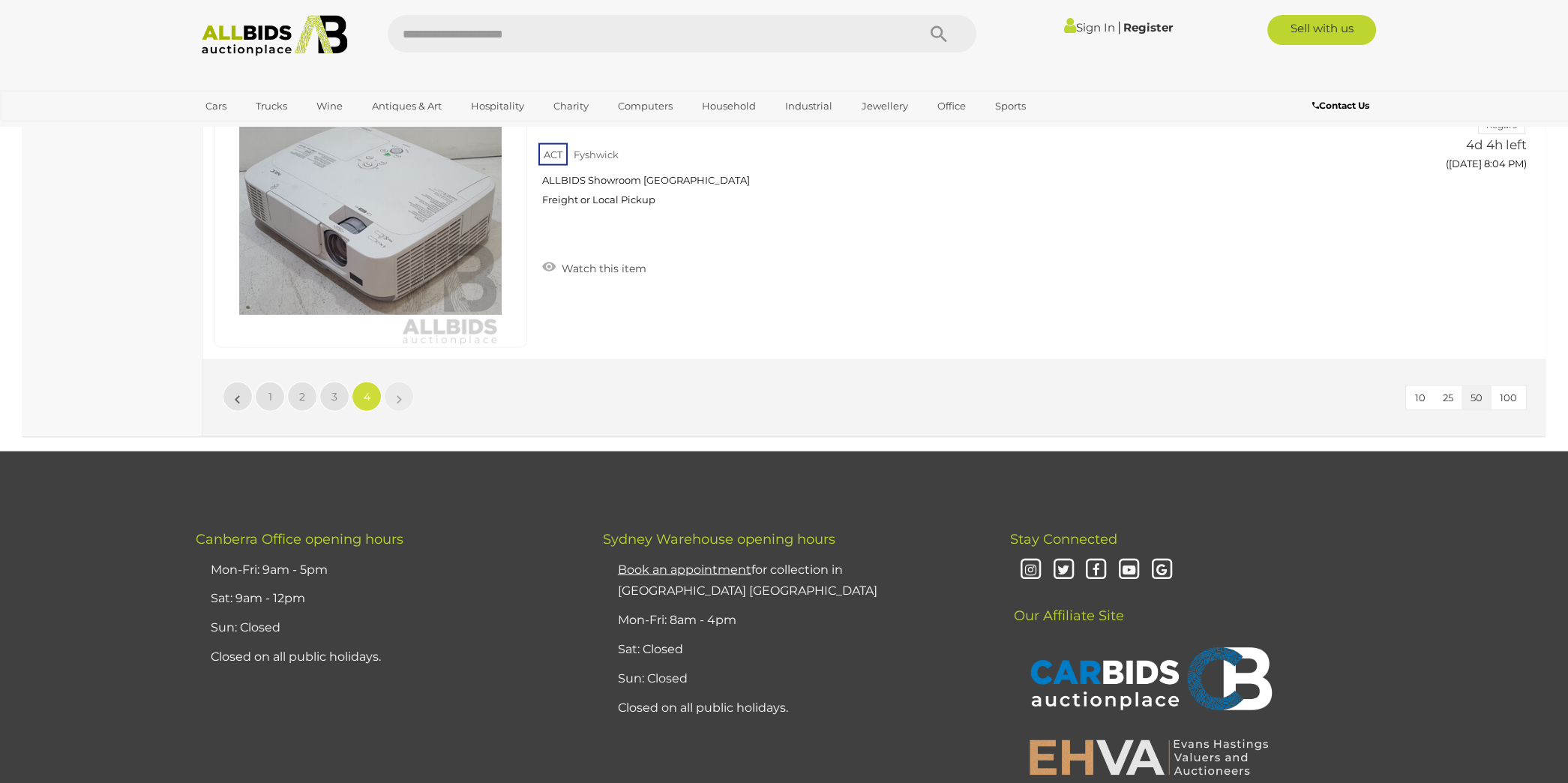
click at [399, 388] on li "»" at bounding box center [399, 397] width 29 height 30
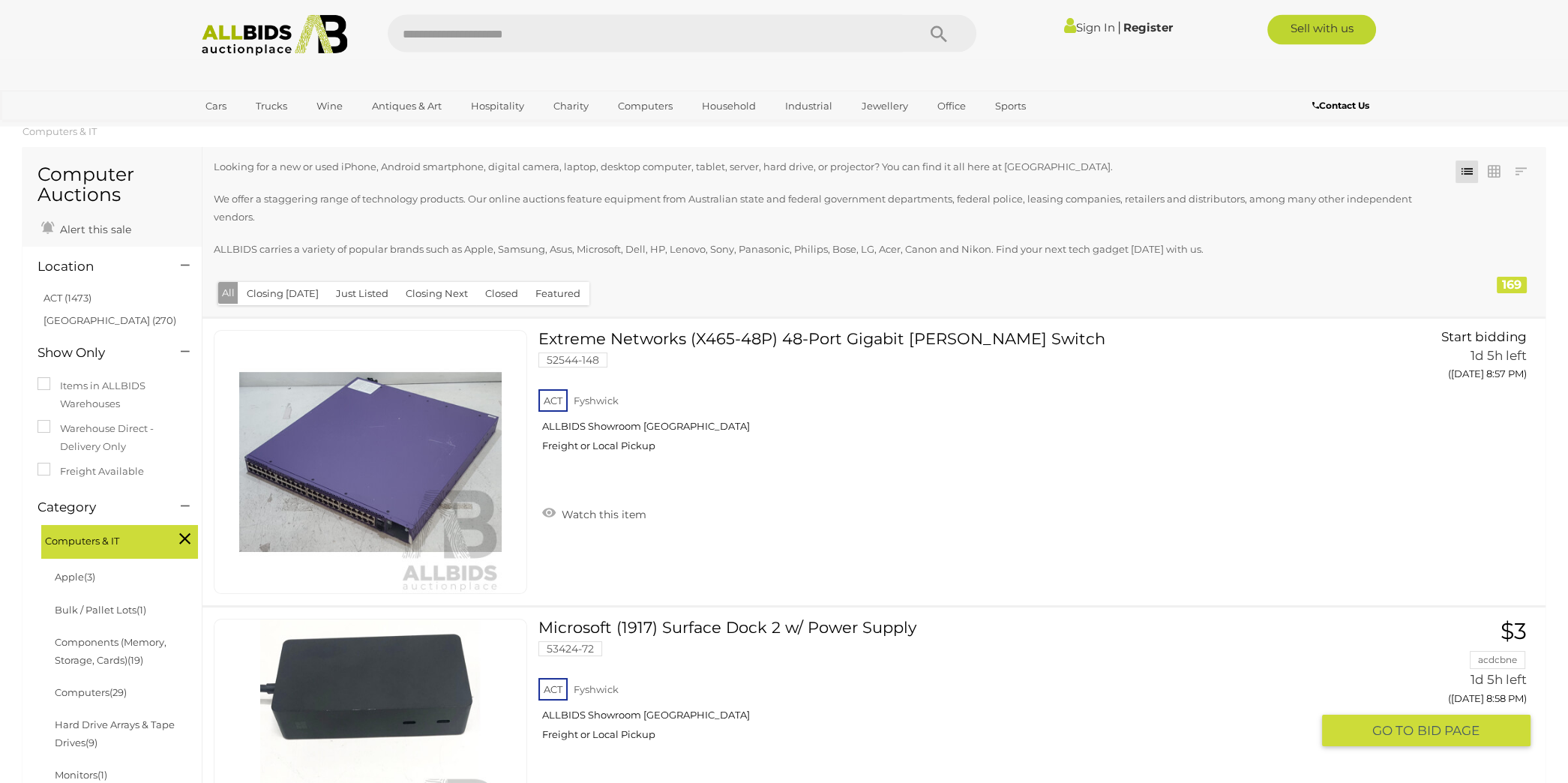
scroll to position [0, 0]
